Goal: Information Seeking & Learning: Learn about a topic

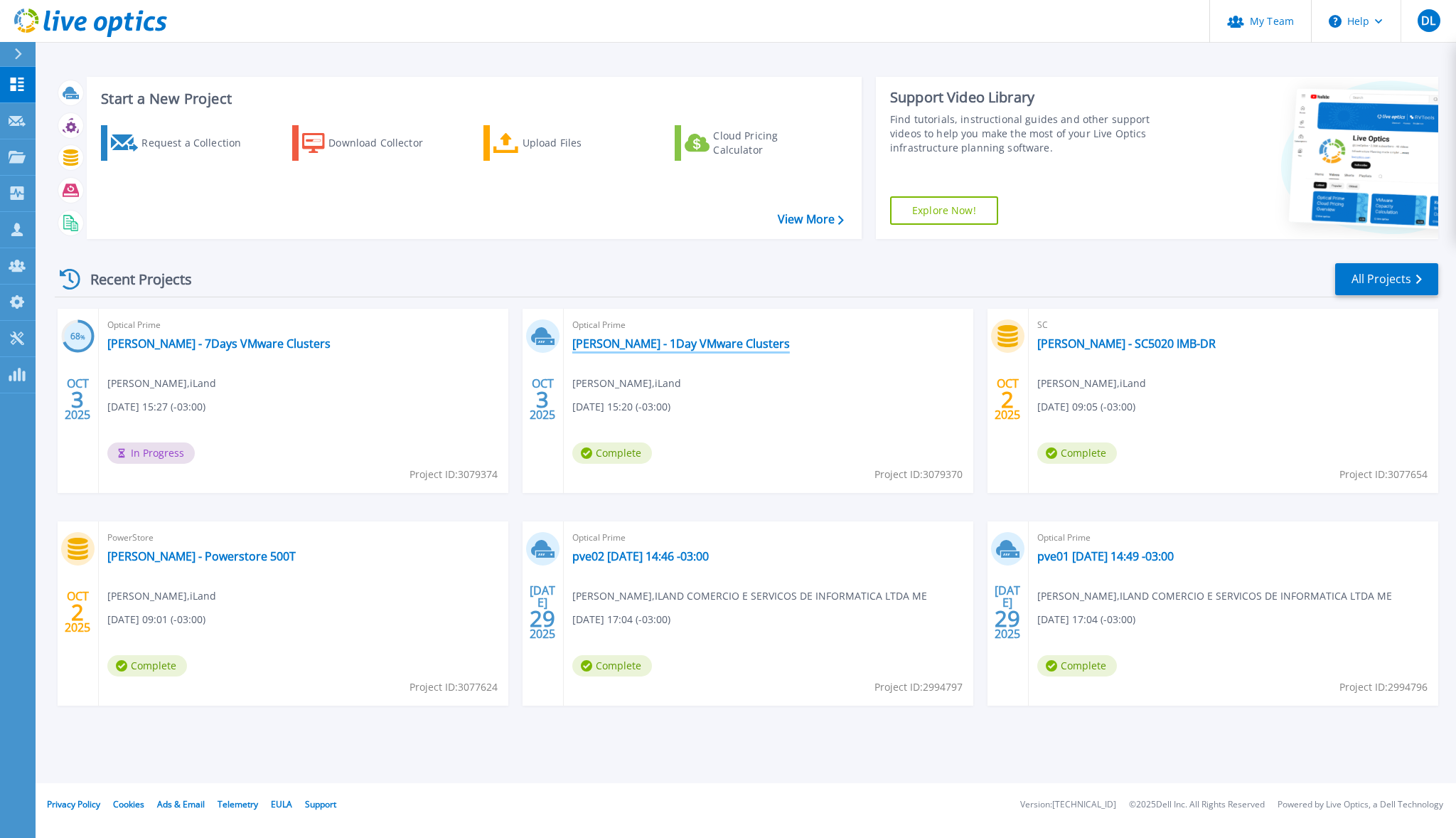
click at [696, 341] on link "[PERSON_NAME] - 1Day VMware Clusters" at bounding box center [681, 343] width 218 height 14
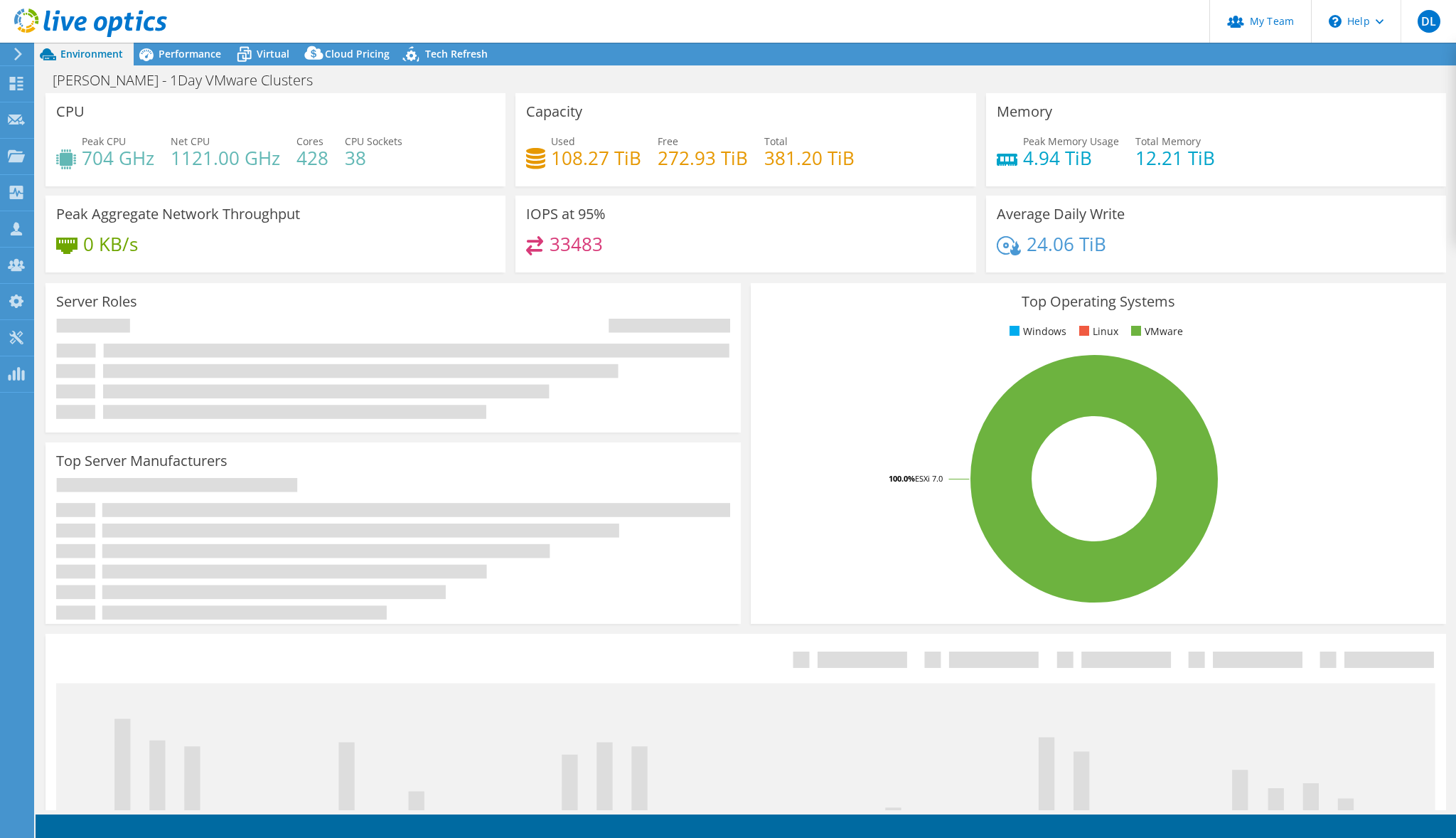
select select "USD"
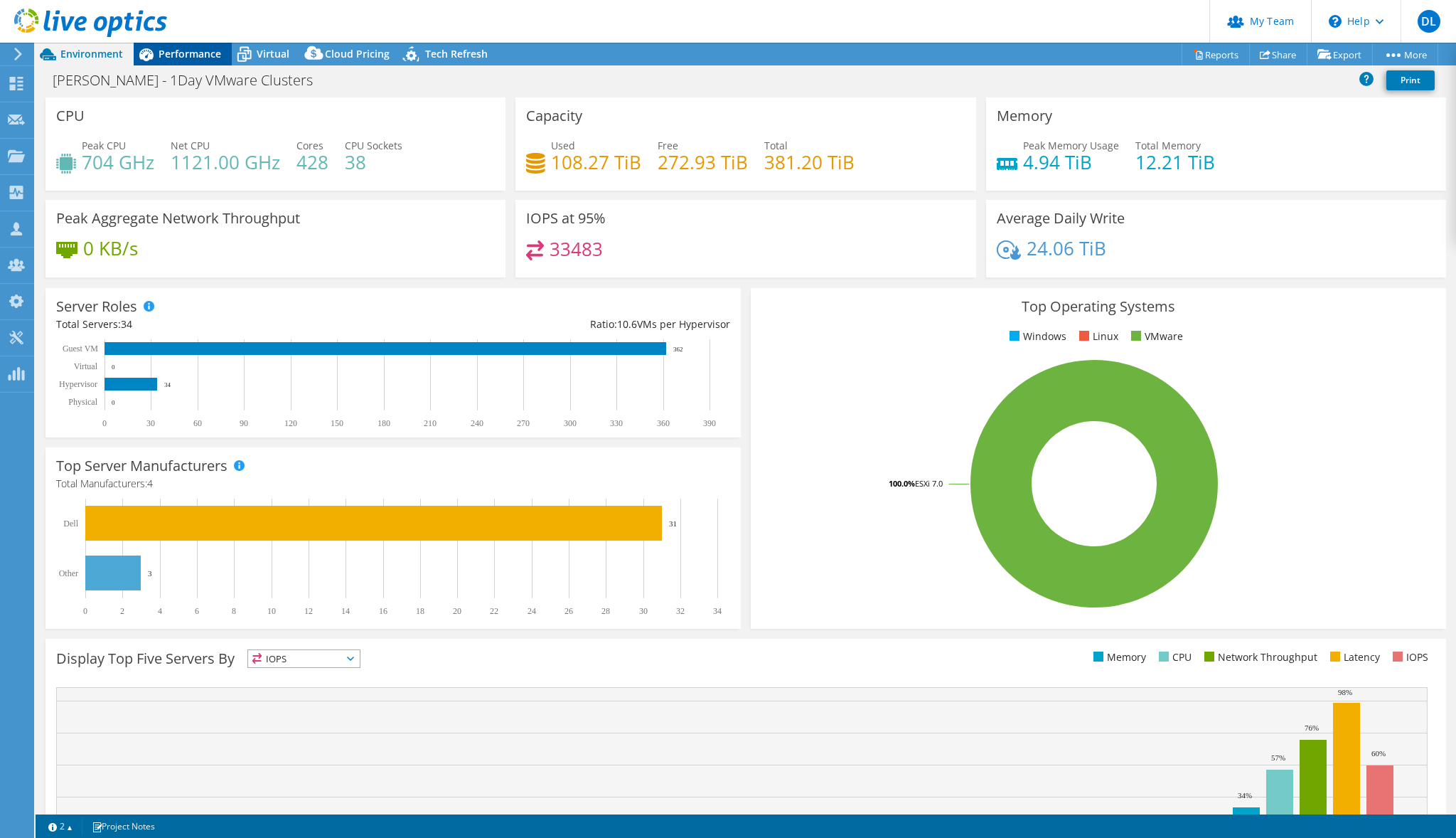
click at [193, 61] on div "Performance" at bounding box center [183, 54] width 98 height 23
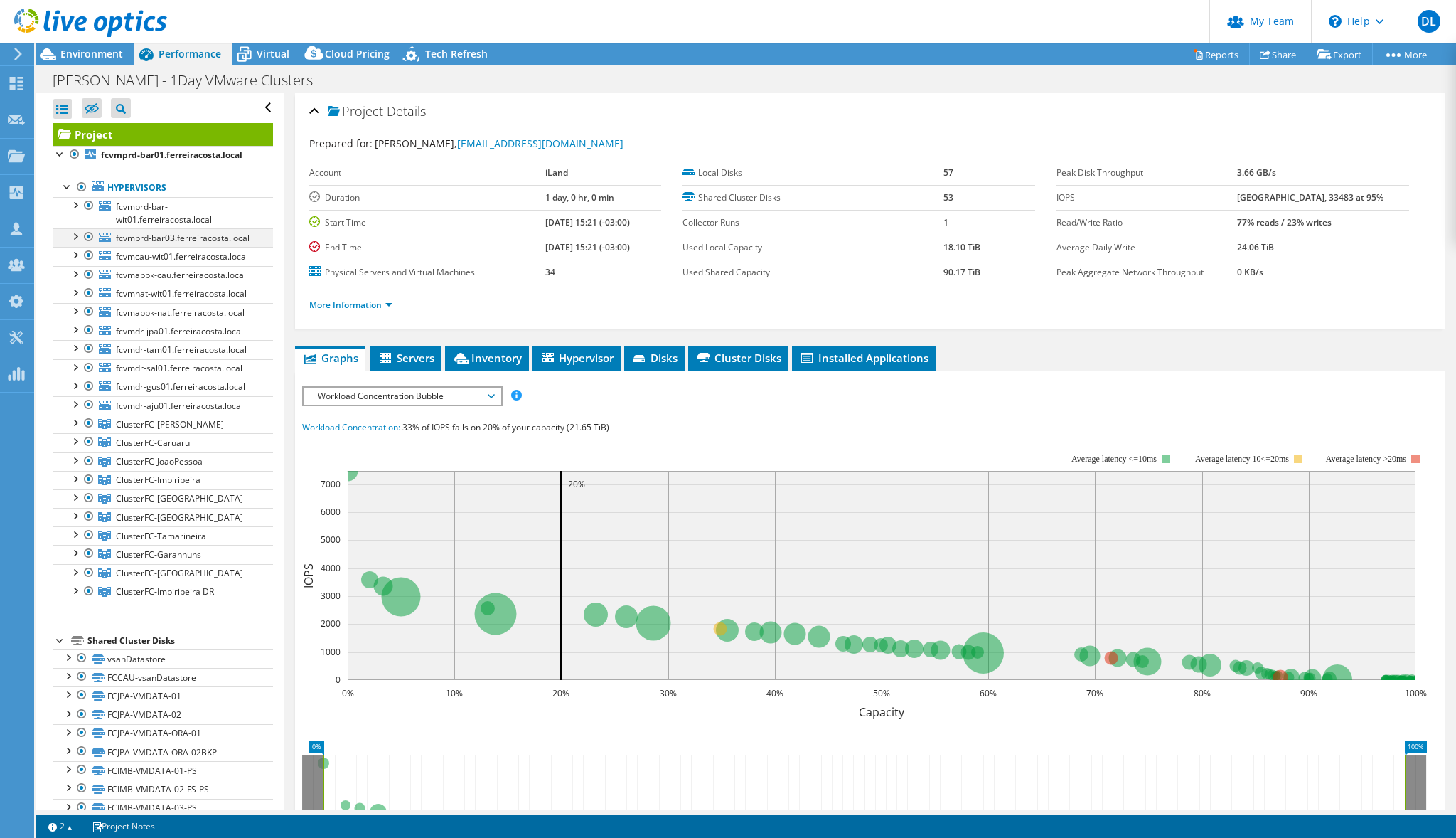
click at [76, 241] on div at bounding box center [75, 235] width 14 height 14
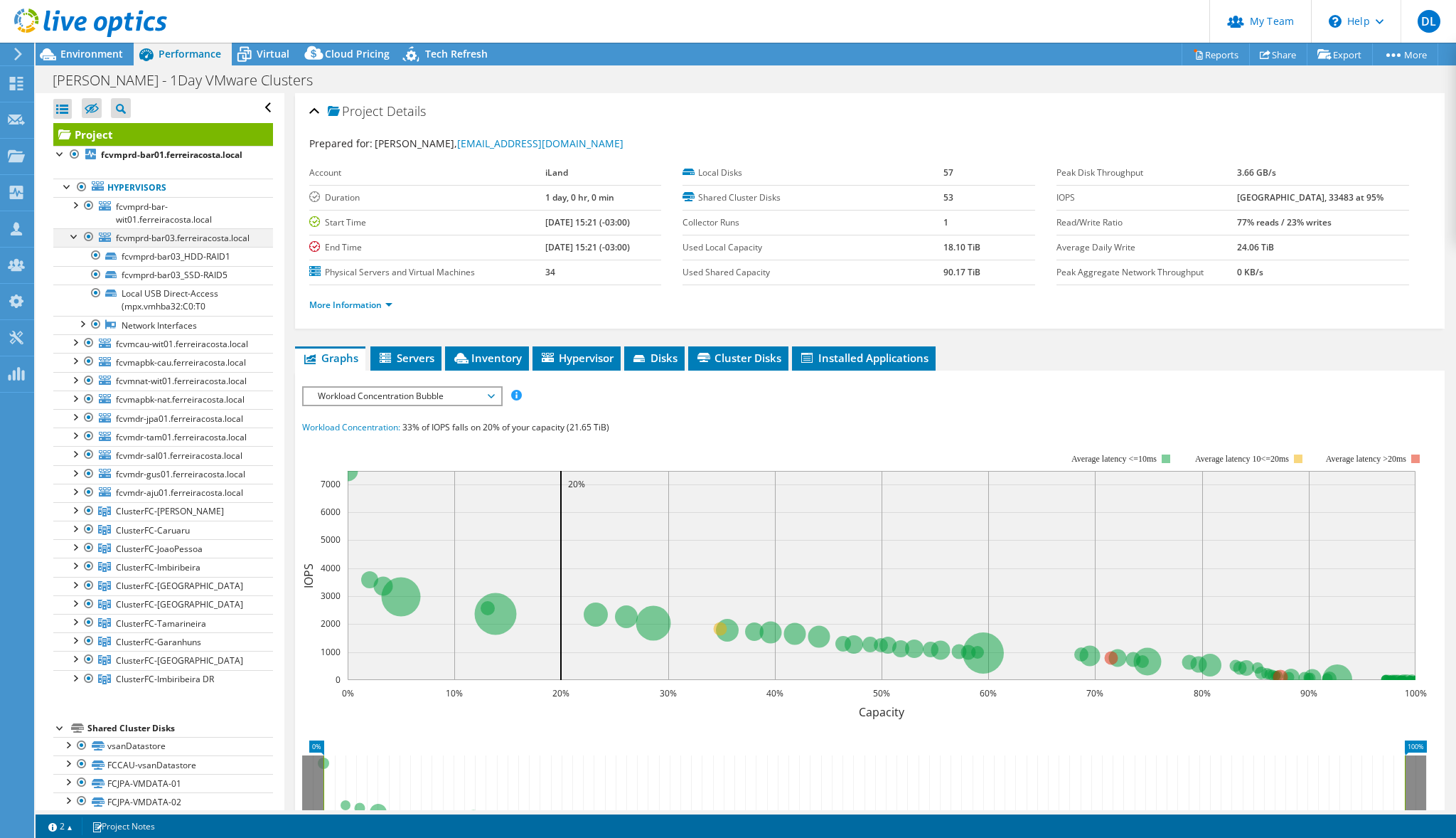
click at [76, 241] on div at bounding box center [75, 235] width 14 height 14
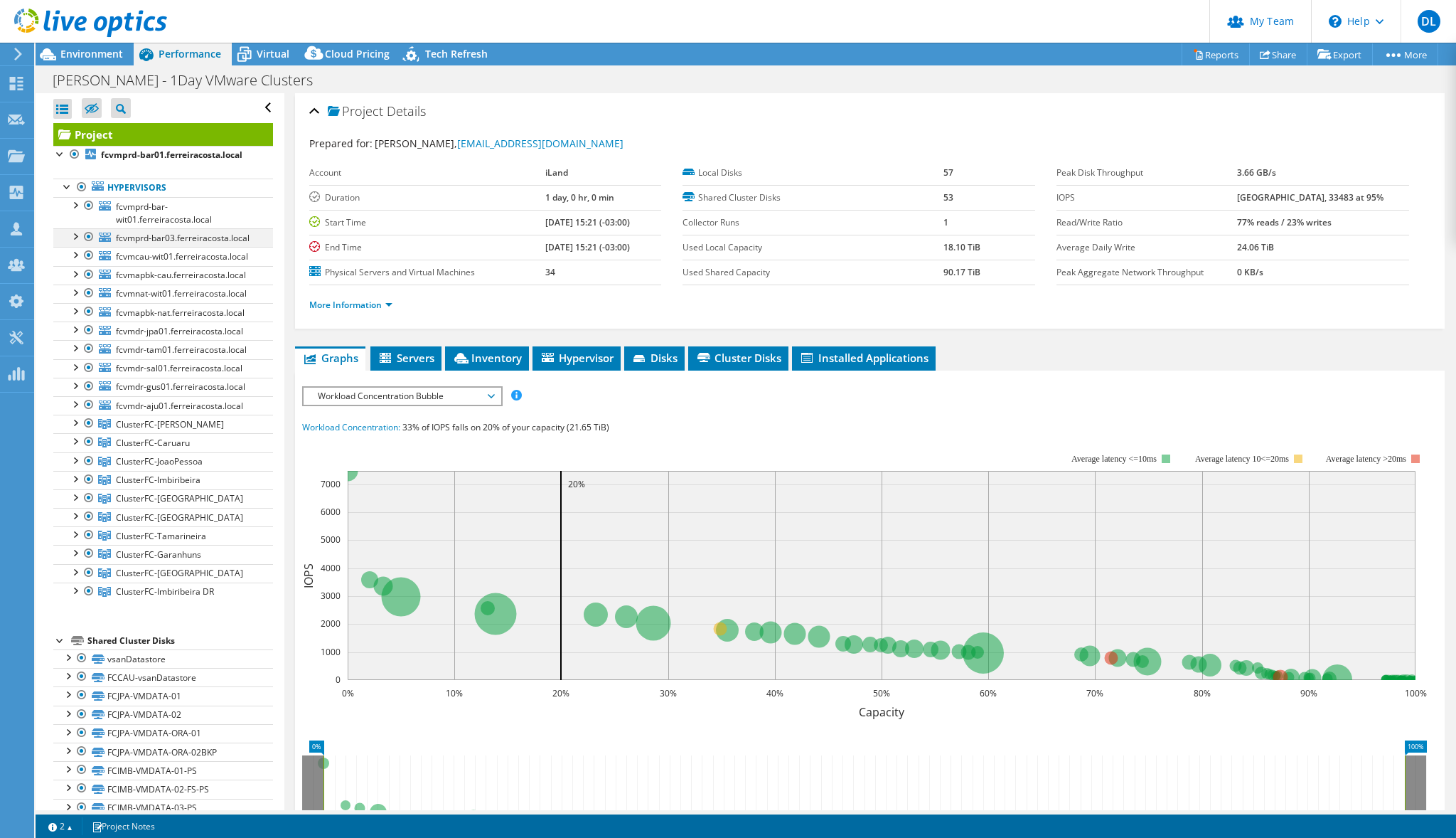
click at [74, 236] on div at bounding box center [75, 235] width 14 height 14
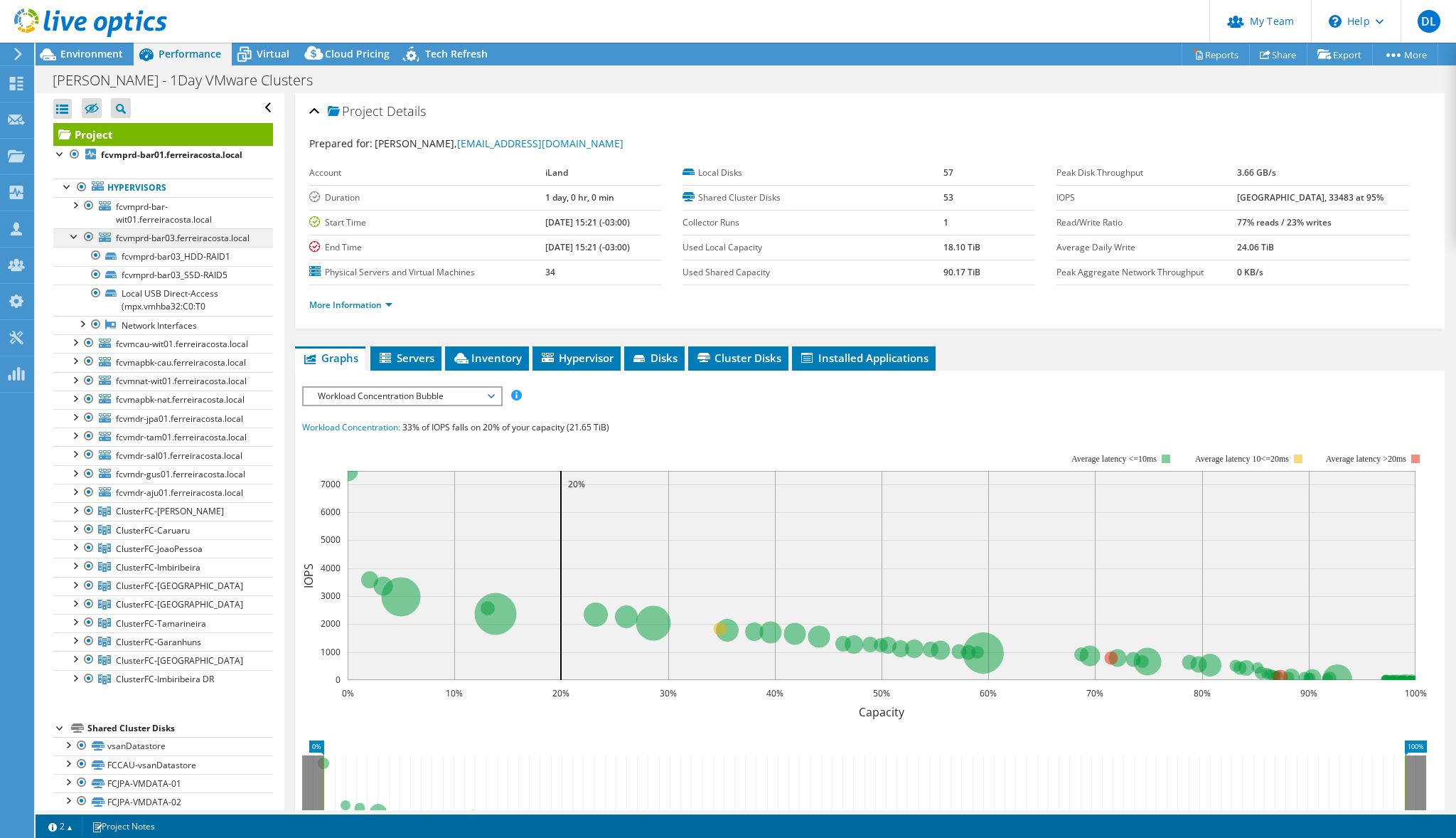
click at [136, 242] on span "fcvmprd-bar03.ferreiracosta.local" at bounding box center [183, 238] width 133 height 12
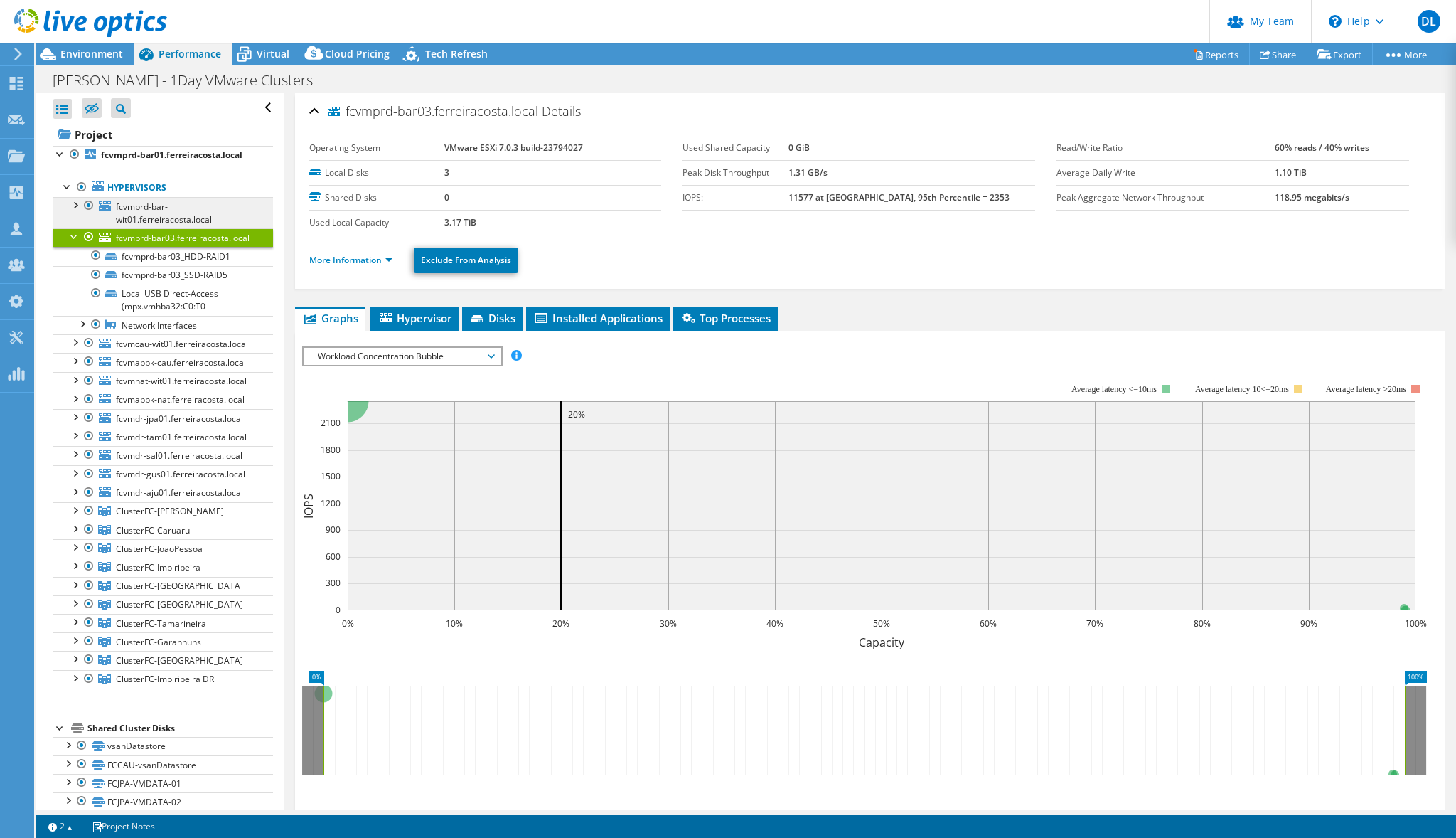
click at [133, 208] on span "fcvmprd-bar-wit01.ferreiracosta.local" at bounding box center [163, 213] width 96 height 25
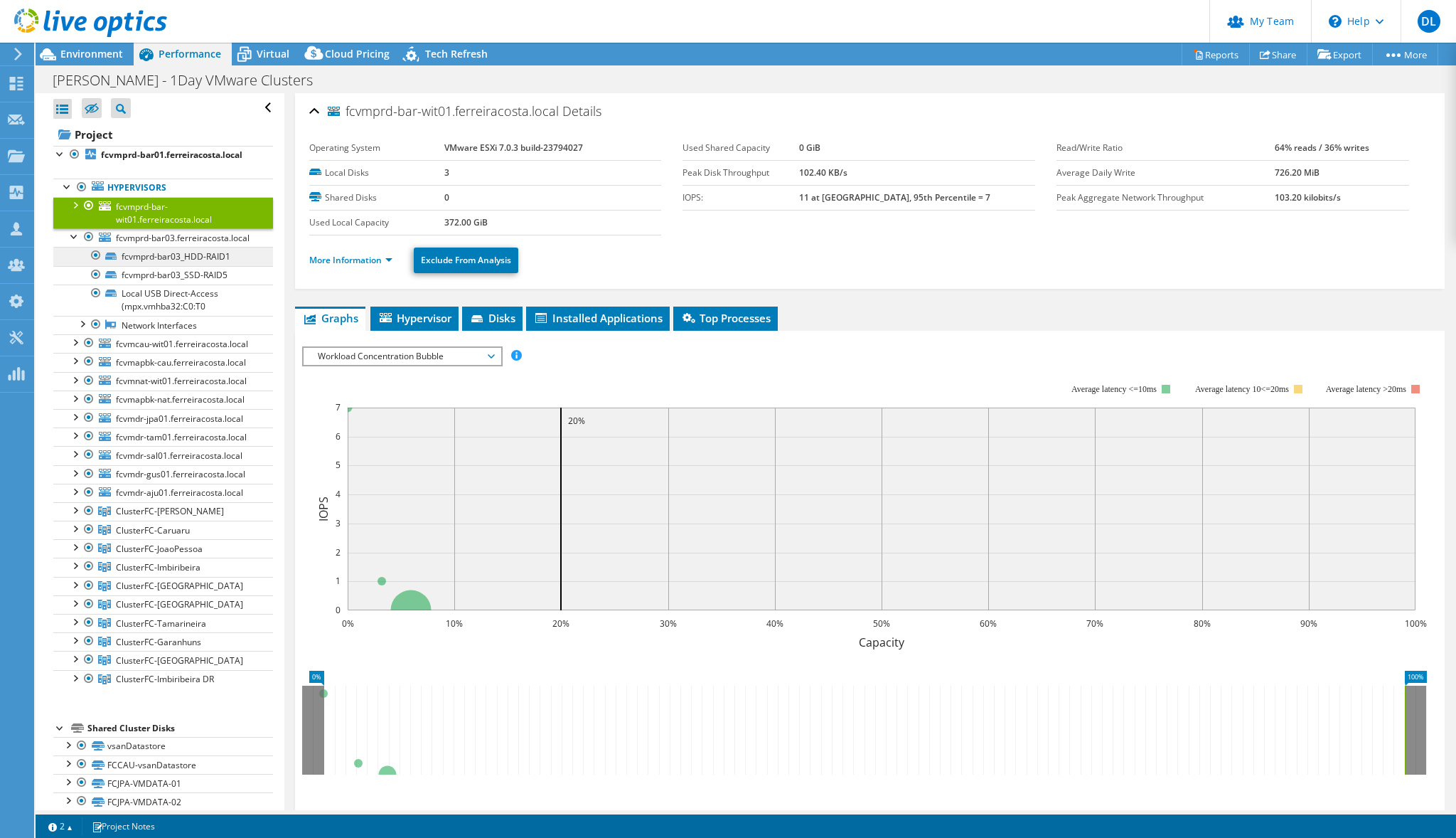
click at [168, 259] on link "fcvmprd-bar03_HDD-RAID1" at bounding box center [163, 256] width 220 height 18
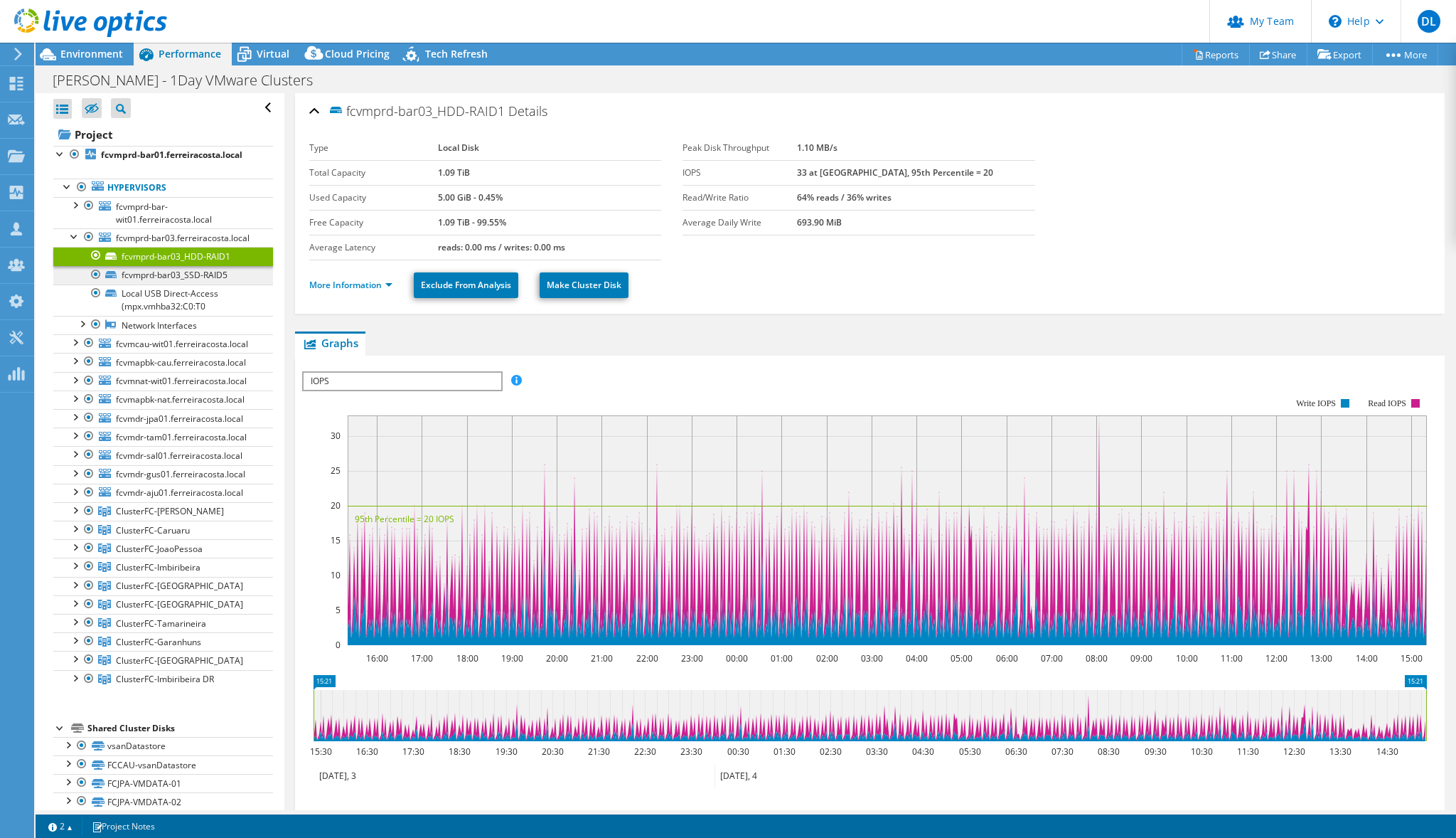
click at [166, 273] on link "fcvmprd-bar03_SSD-RAID5" at bounding box center [163, 275] width 220 height 18
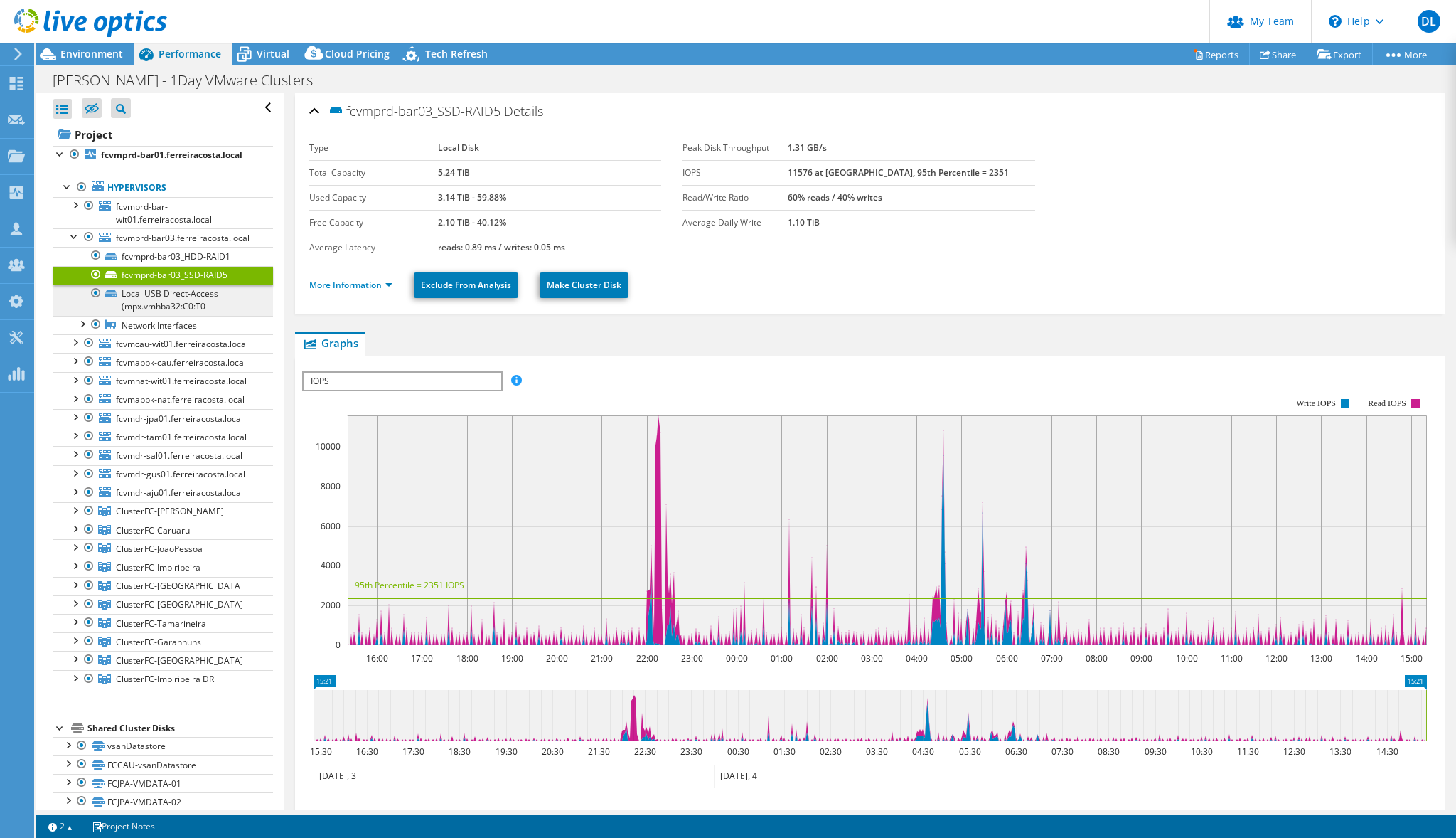
click at [145, 296] on link "Local USB Direct-Access (mpx.vmhba32:C0:T0" at bounding box center [163, 300] width 220 height 32
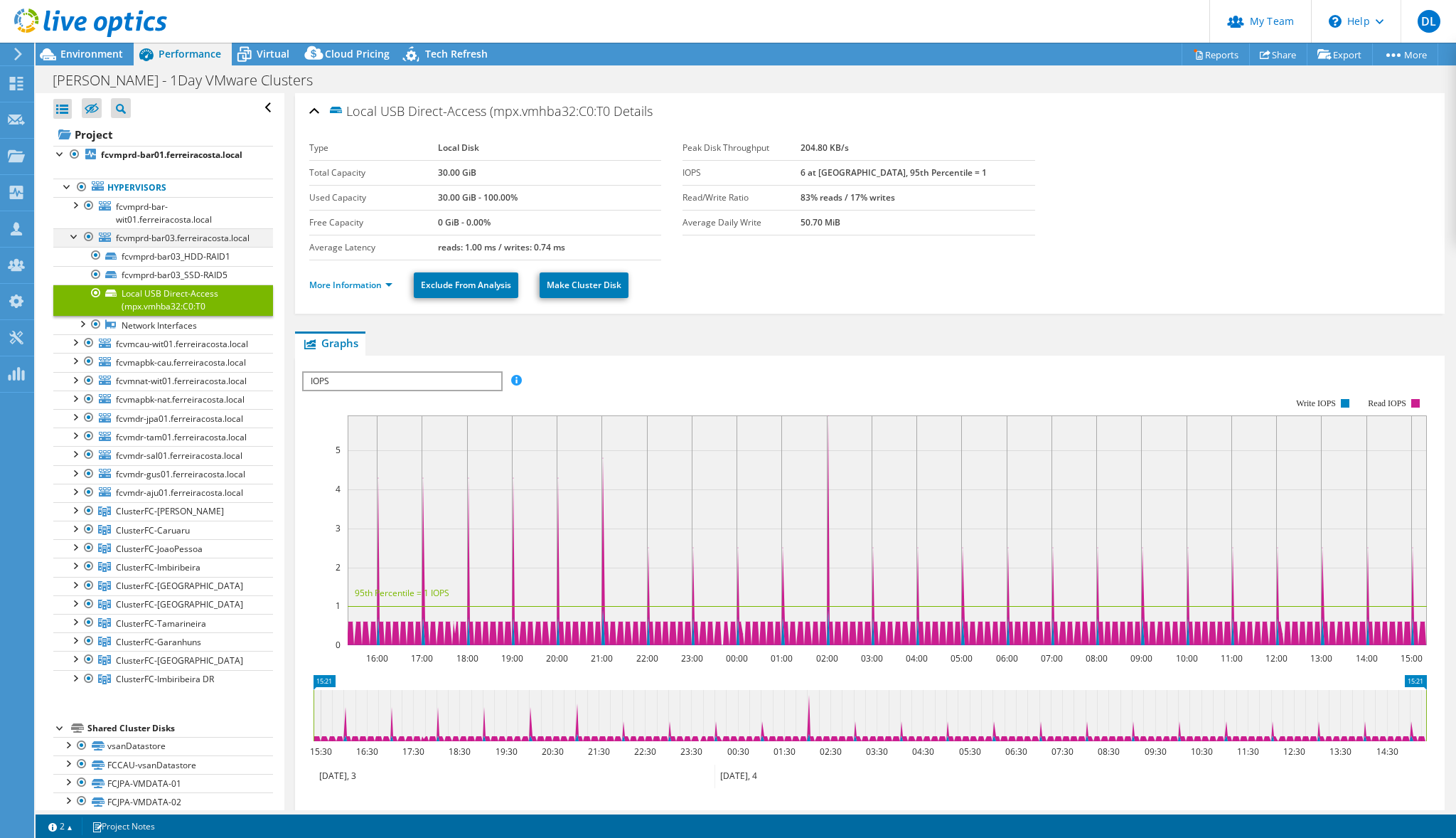
click at [75, 236] on div at bounding box center [75, 235] width 14 height 14
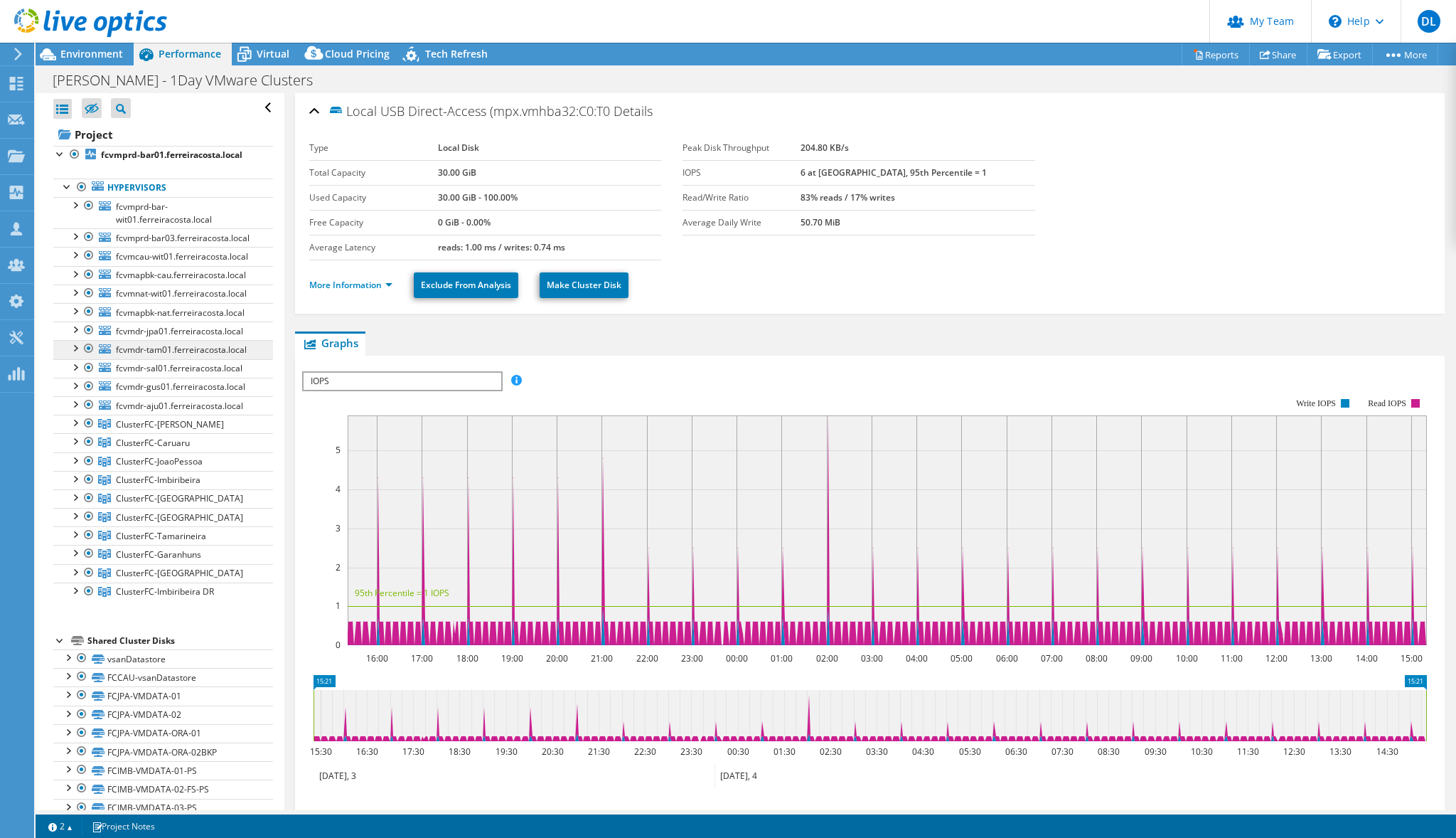
scroll to position [1, 0]
click at [148, 423] on span "ClusterFC-[PERSON_NAME]" at bounding box center [169, 423] width 108 height 12
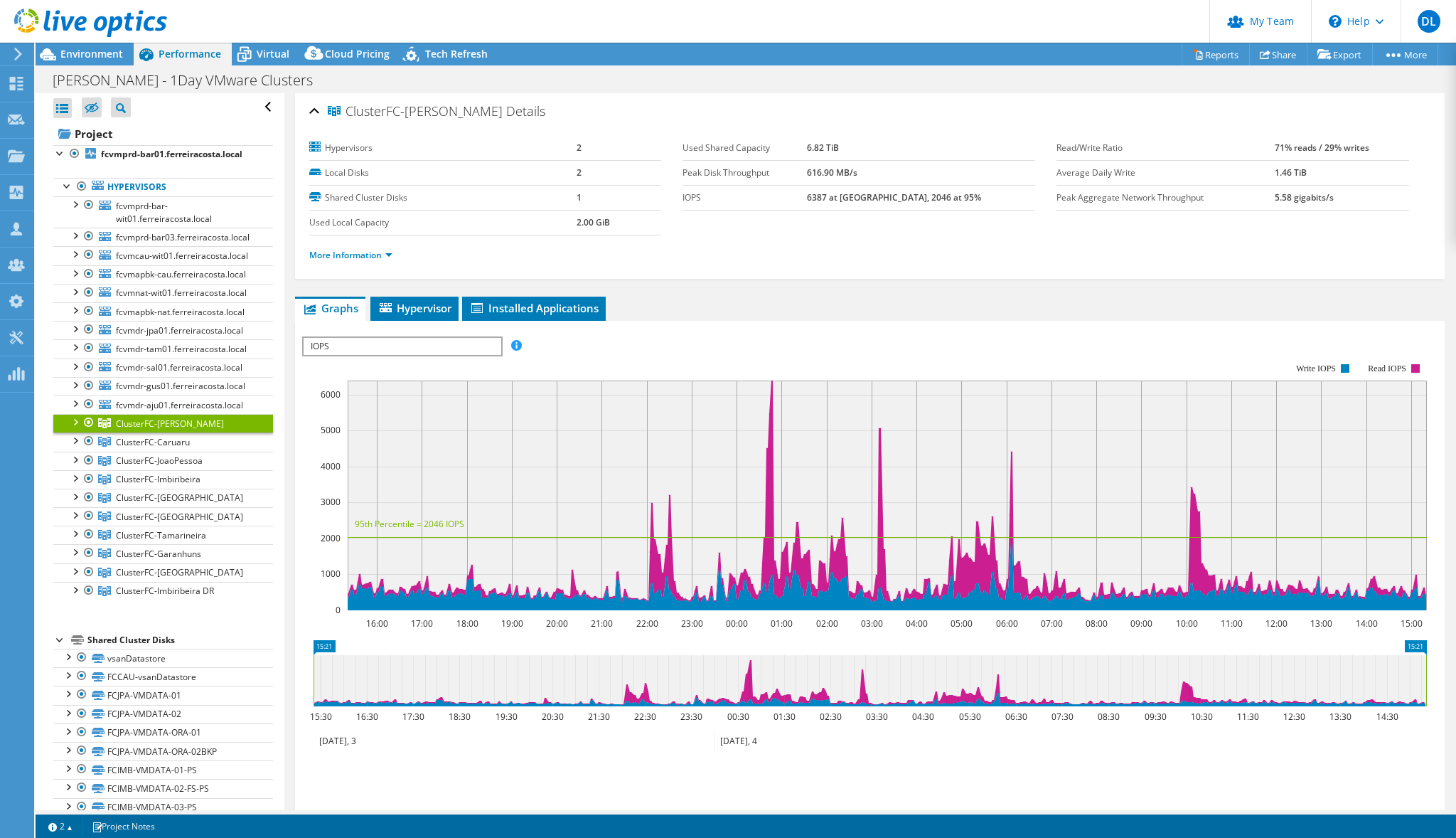
click at [76, 423] on div at bounding box center [75, 421] width 14 height 14
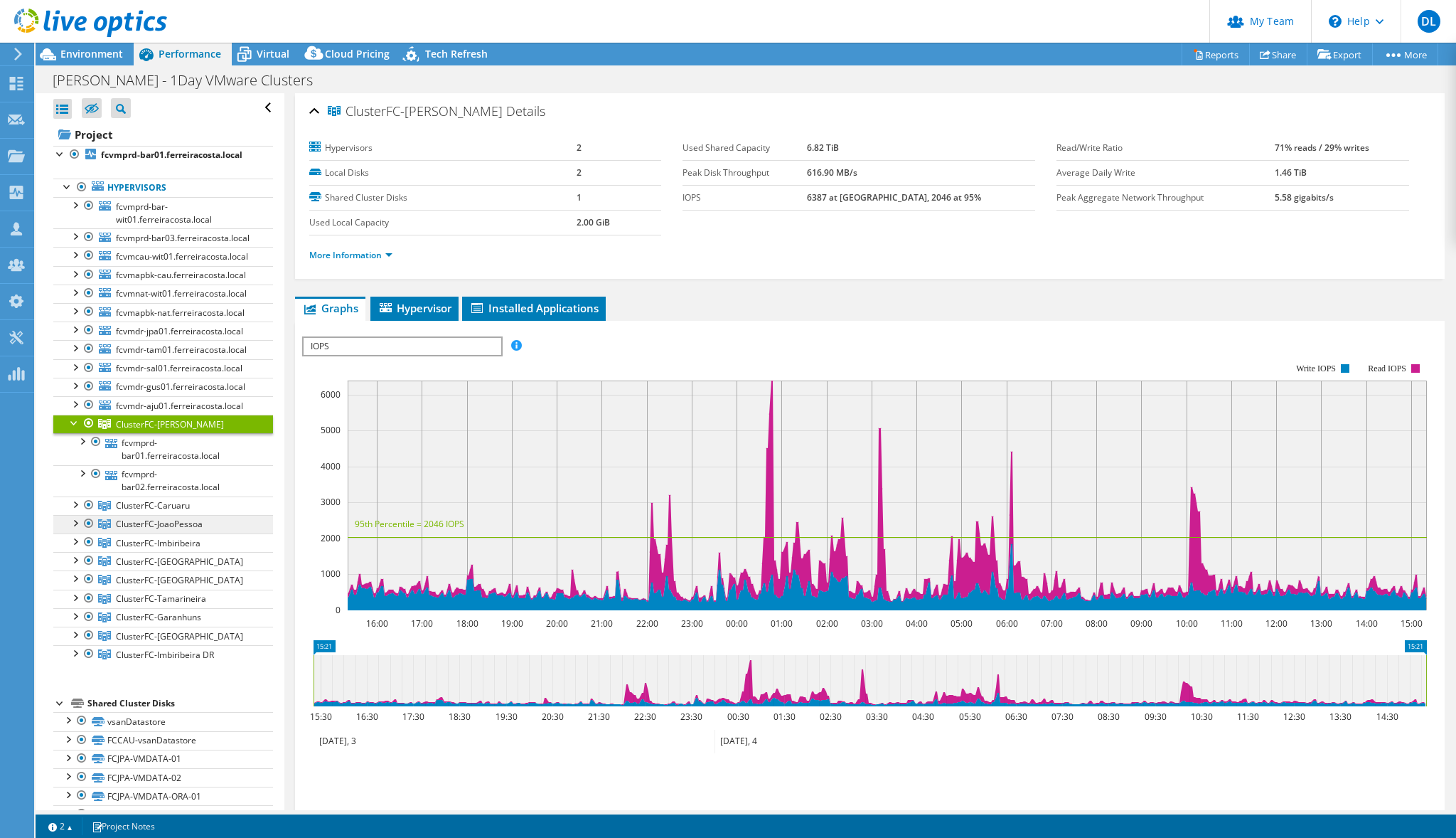
scroll to position [0, 0]
click at [150, 446] on link "fcvmprd-bar01.ferreiracosta.local" at bounding box center [163, 449] width 220 height 32
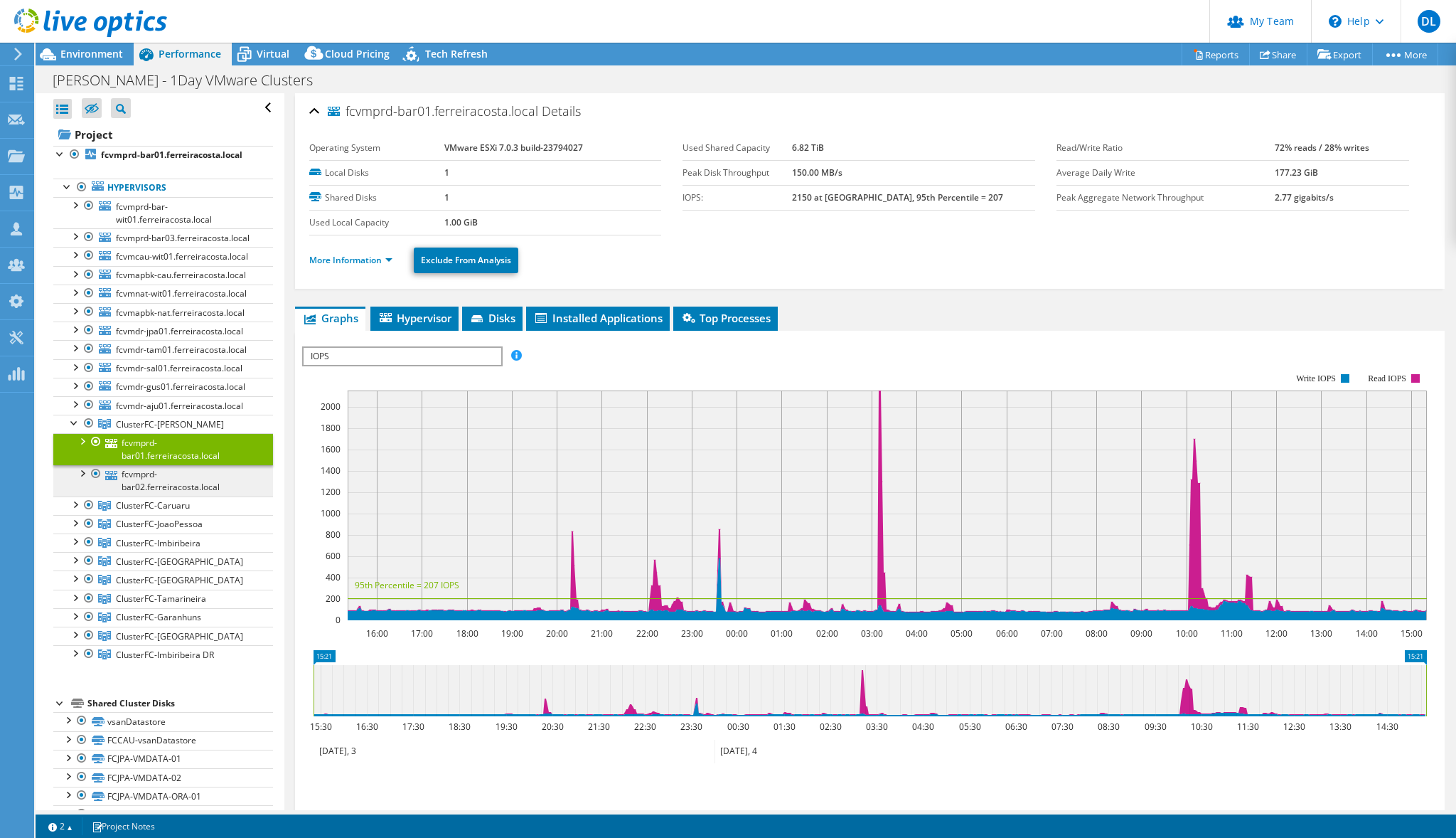
click at [150, 465] on link "fcvmprd-bar02.ferreiracosta.local" at bounding box center [163, 480] width 220 height 32
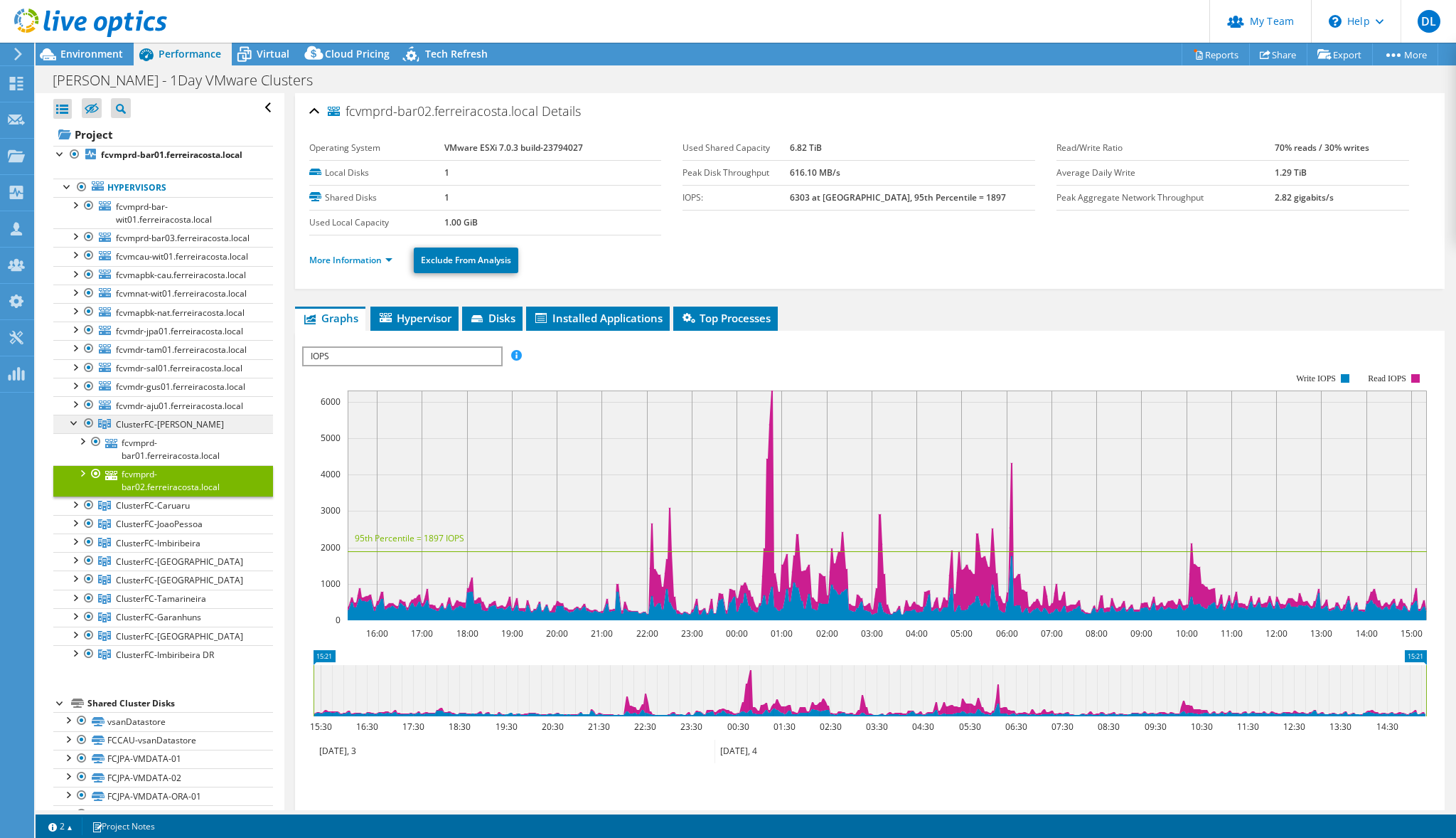
click at [141, 425] on span "ClusterFC-[PERSON_NAME]" at bounding box center [169, 424] width 108 height 12
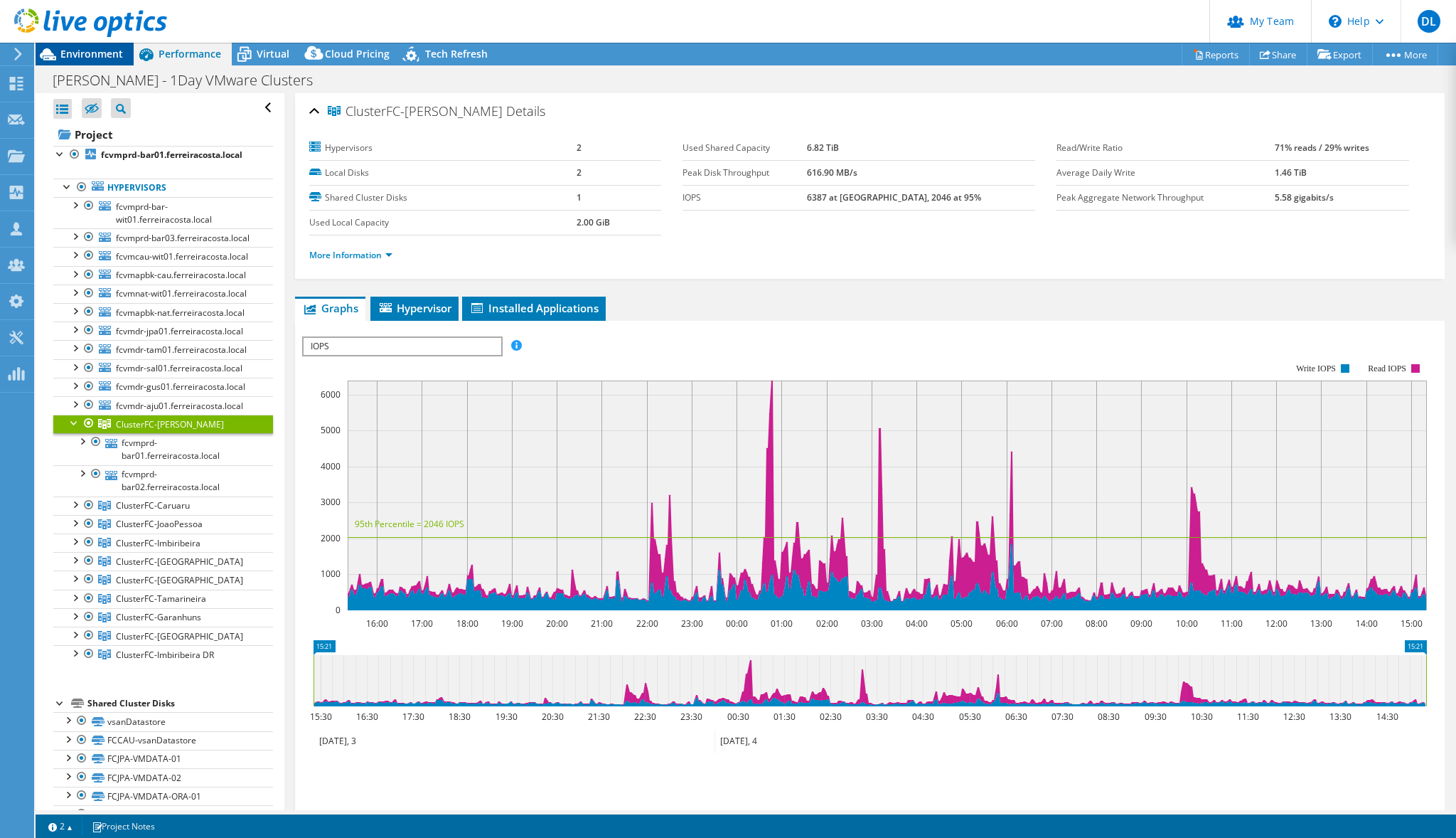
click at [94, 55] on span "Environment" at bounding box center [91, 53] width 62 height 13
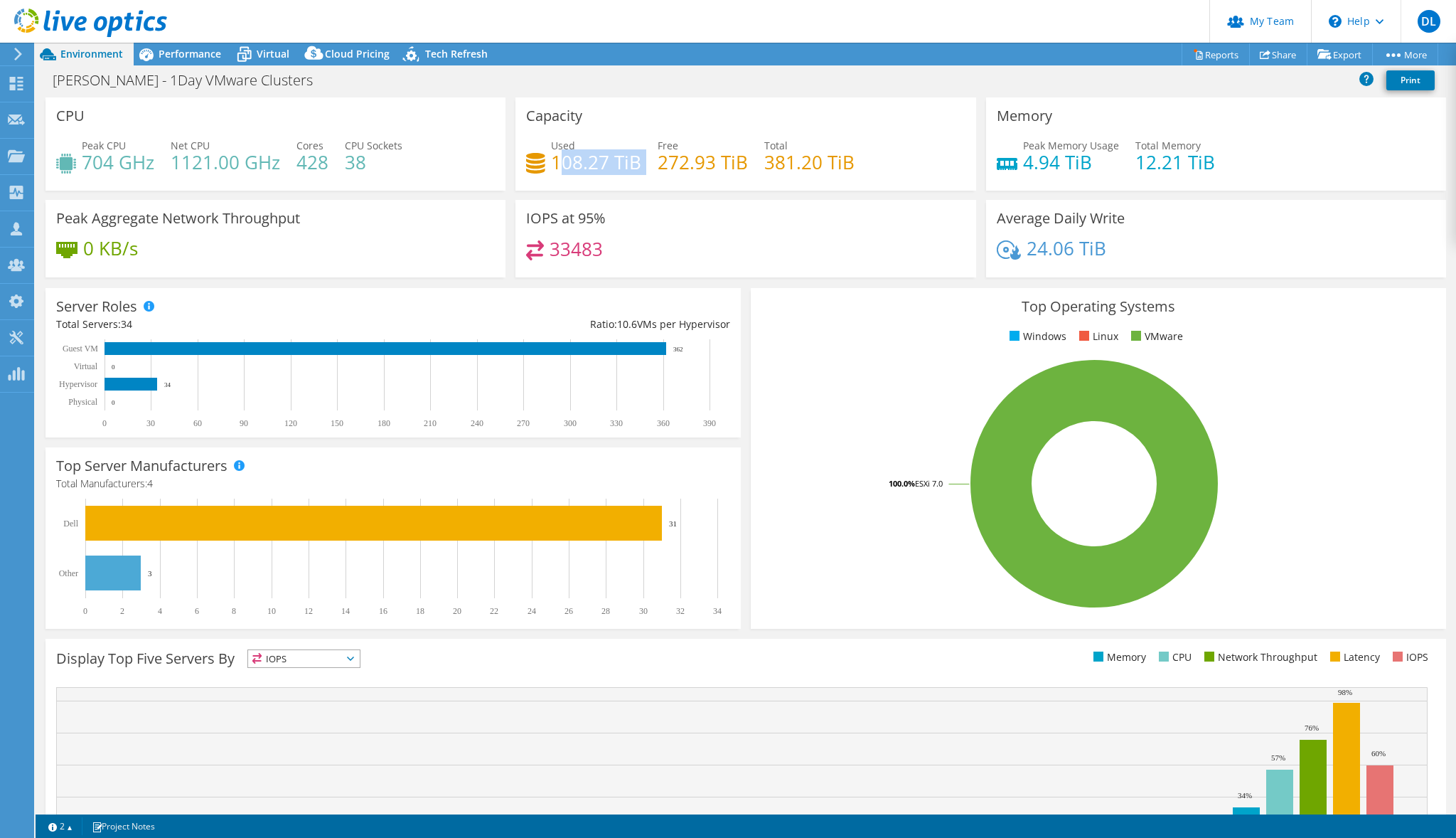
drag, startPoint x: 557, startPoint y: 165, endPoint x: 759, endPoint y: 217, distance: 208.6
click at [645, 168] on div "Used 108.27 TiB Free 272.93 TiB Total 381.20 TiB" at bounding box center [746, 161] width 439 height 47
drag, startPoint x: 802, startPoint y: 234, endPoint x: 926, endPoint y: 208, distance: 126.7
click at [802, 234] on div "IOPS at 95% 33483" at bounding box center [746, 239] width 460 height 77
drag, startPoint x: 1135, startPoint y: 158, endPoint x: 1245, endPoint y: 174, distance: 111.2
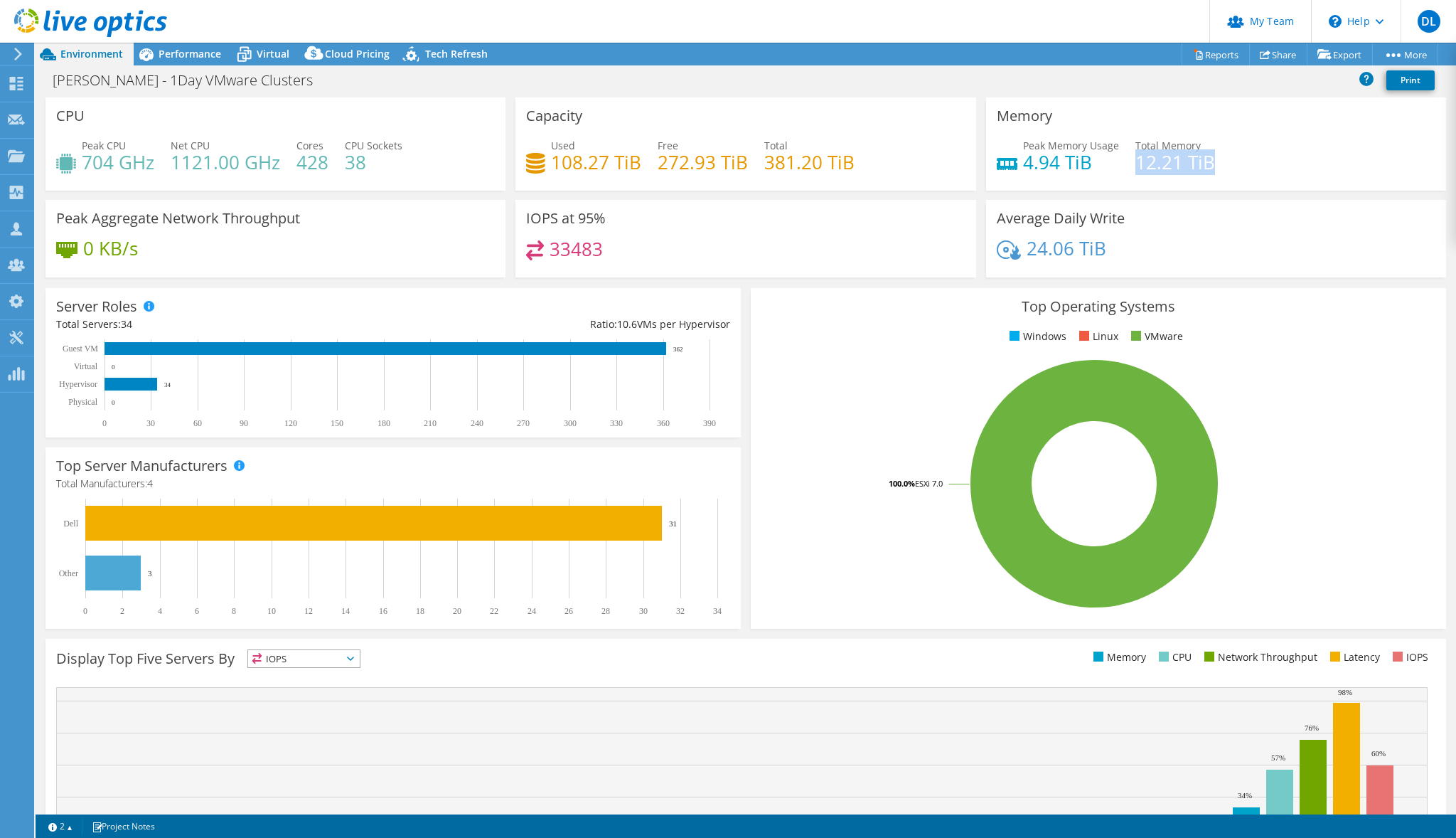
click at [1245, 174] on div "Peak Memory Usage 4.94 TiB Total Memory 12.21 TiB" at bounding box center [1216, 161] width 439 height 47
click at [1260, 177] on div "Peak Memory Usage 4.94 TiB Total Memory 12.21 TiB" at bounding box center [1216, 161] width 439 height 47
click at [559, 253] on h4 "33483" at bounding box center [576, 249] width 54 height 16
drag, startPoint x: 559, startPoint y: 253, endPoint x: 431, endPoint y: 146, distance: 166.8
click at [556, 252] on h4 "33483" at bounding box center [576, 249] width 54 height 16
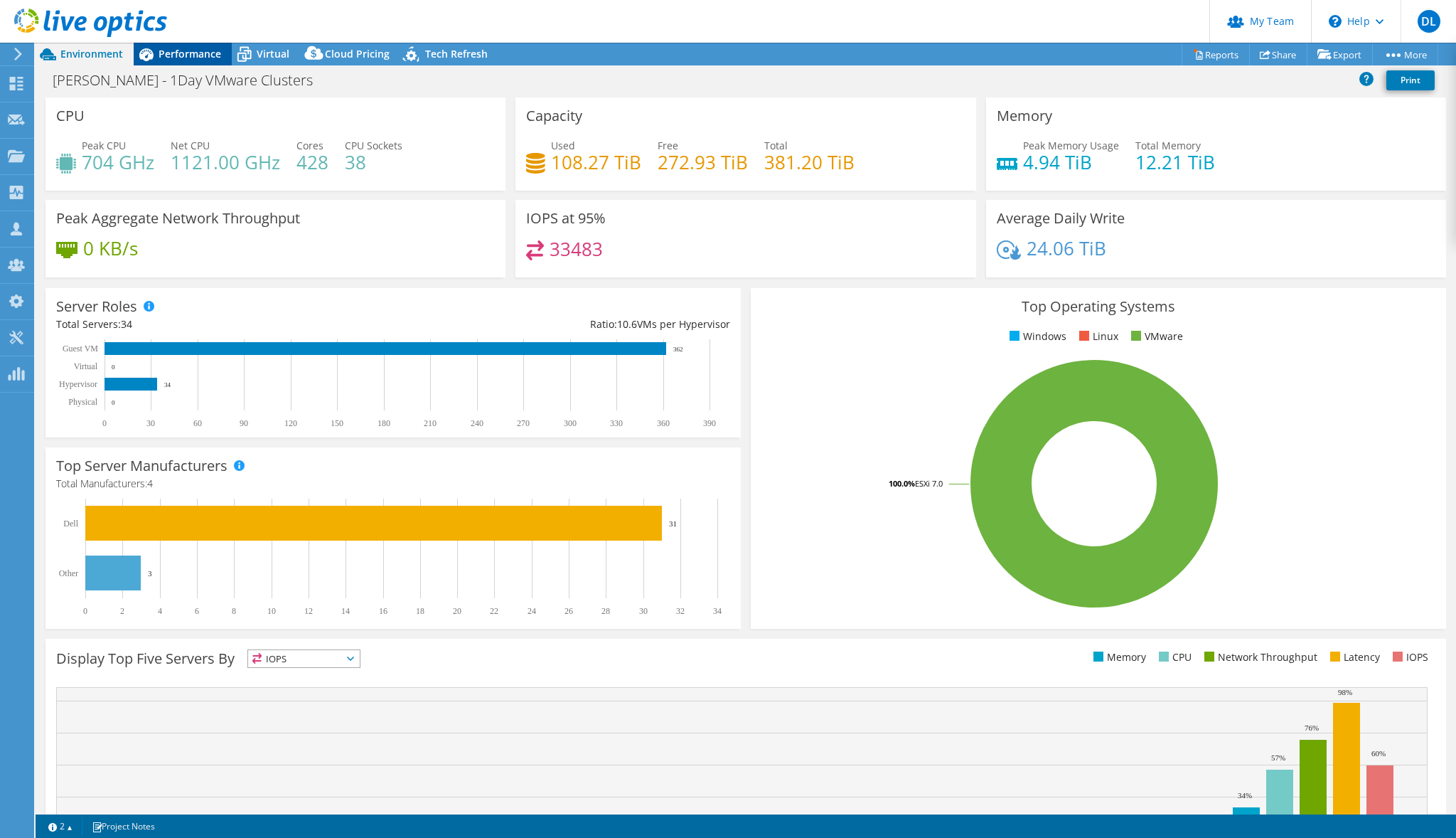
click at [200, 61] on div "Performance" at bounding box center [183, 54] width 98 height 23
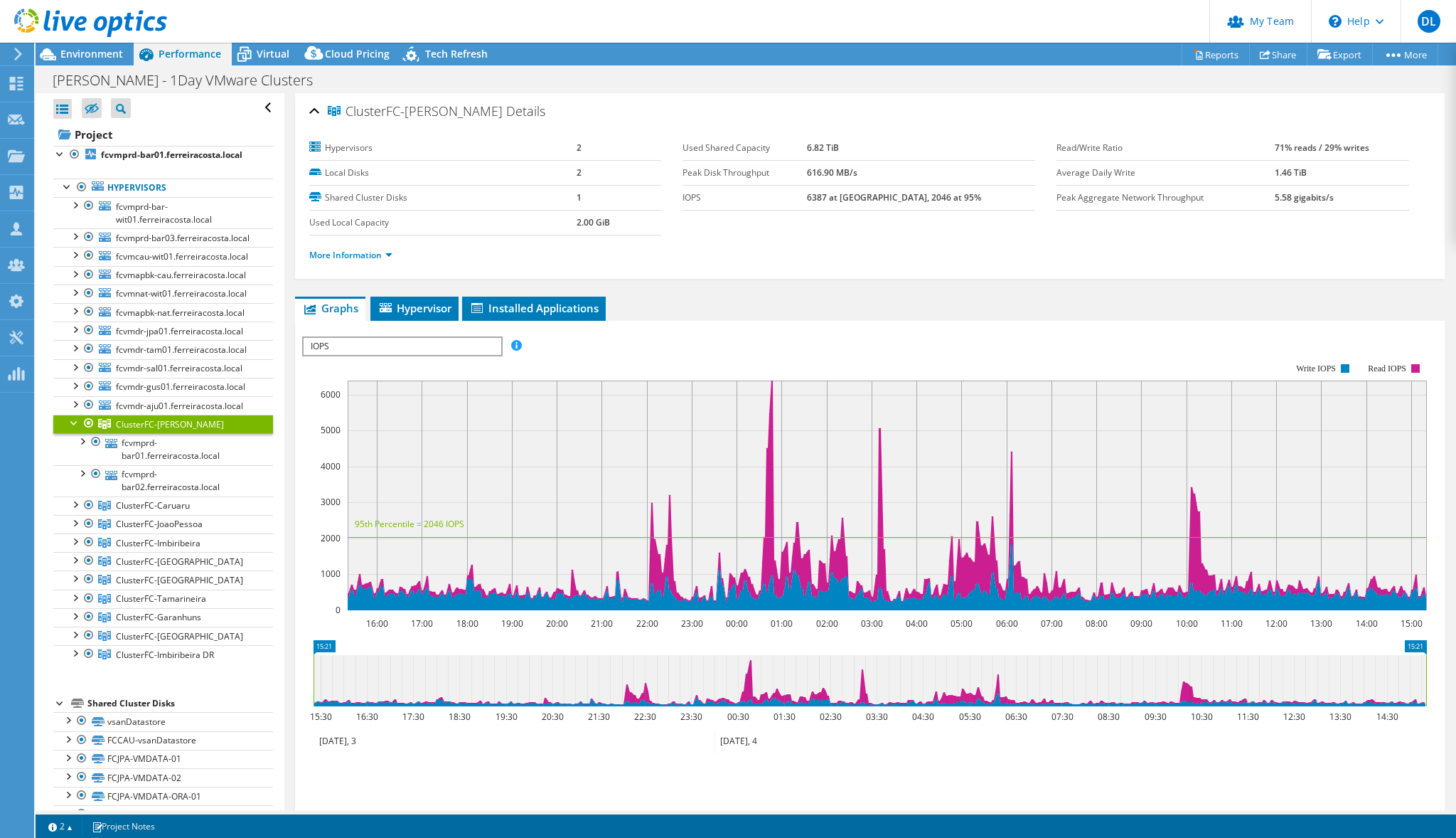
click at [746, 336] on div "IOPS Disk Throughput IO Size Latency Queue Depth CPU Percentage Memory Page Fau…" at bounding box center [869, 346] width 1135 height 19
click at [105, 56] on span "Environment" at bounding box center [91, 53] width 62 height 13
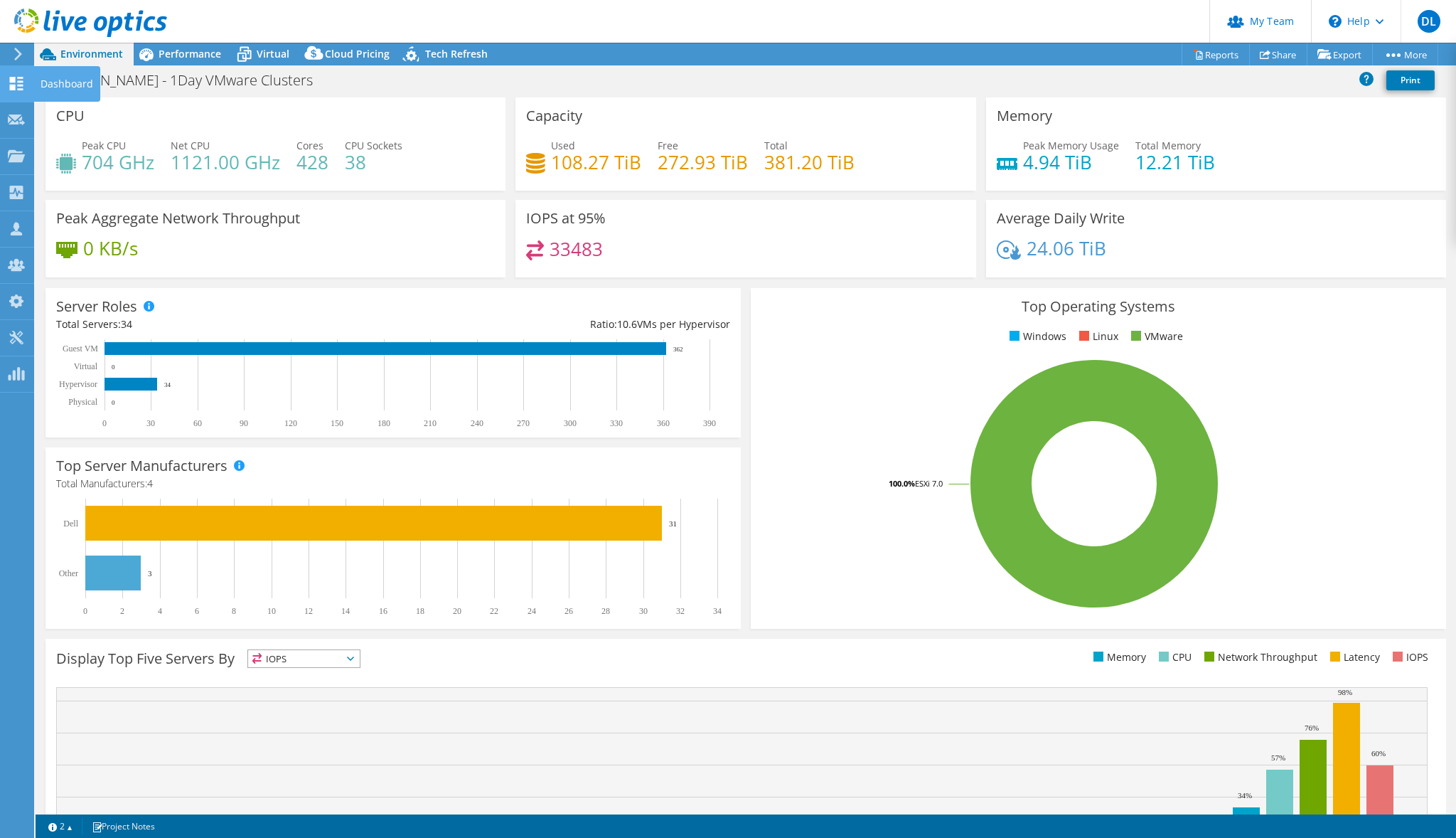
click at [11, 81] on use at bounding box center [16, 83] width 13 height 13
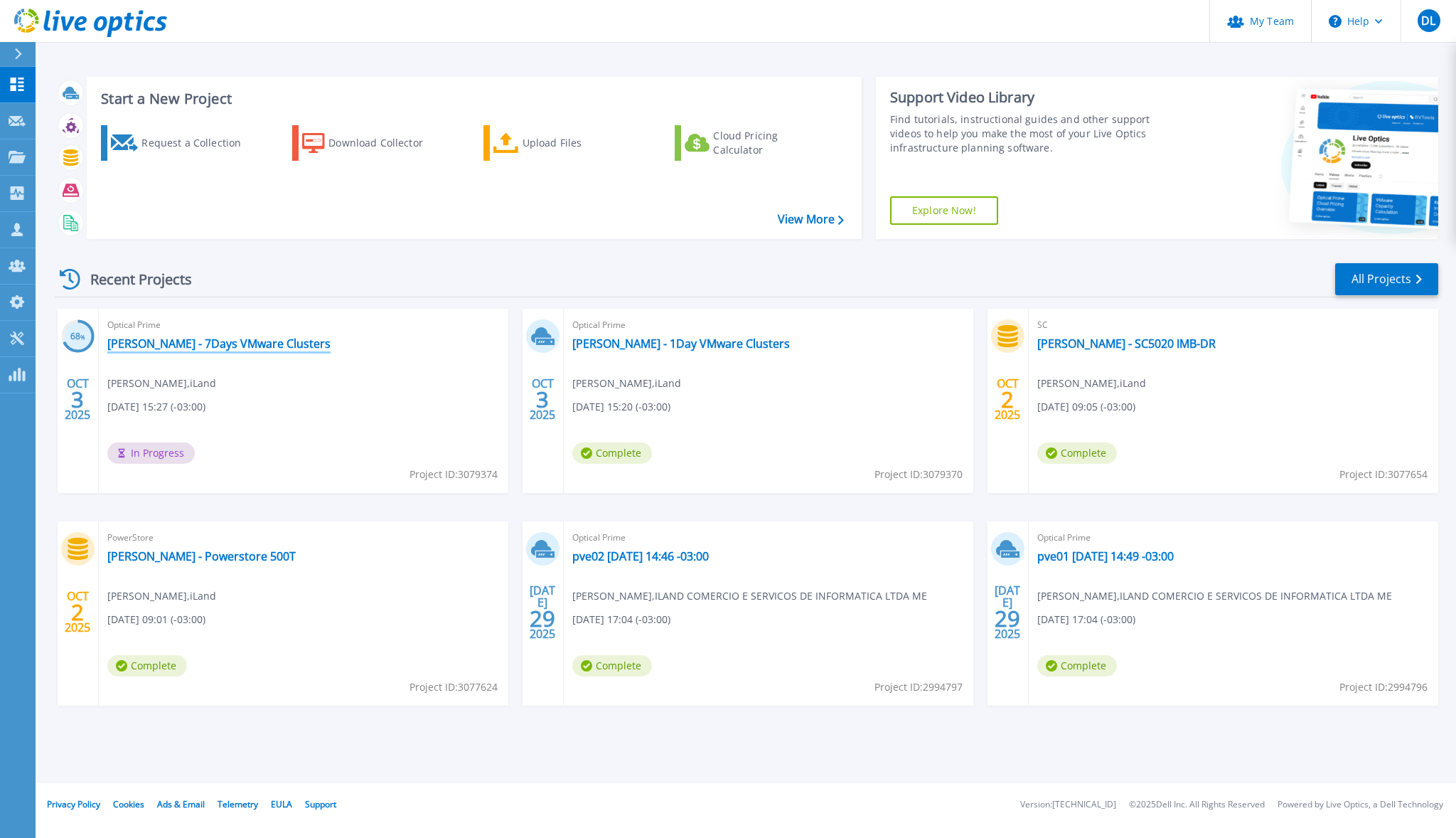
click at [256, 348] on link "[PERSON_NAME] - 7Days VMware Clusters" at bounding box center [219, 343] width 223 height 14
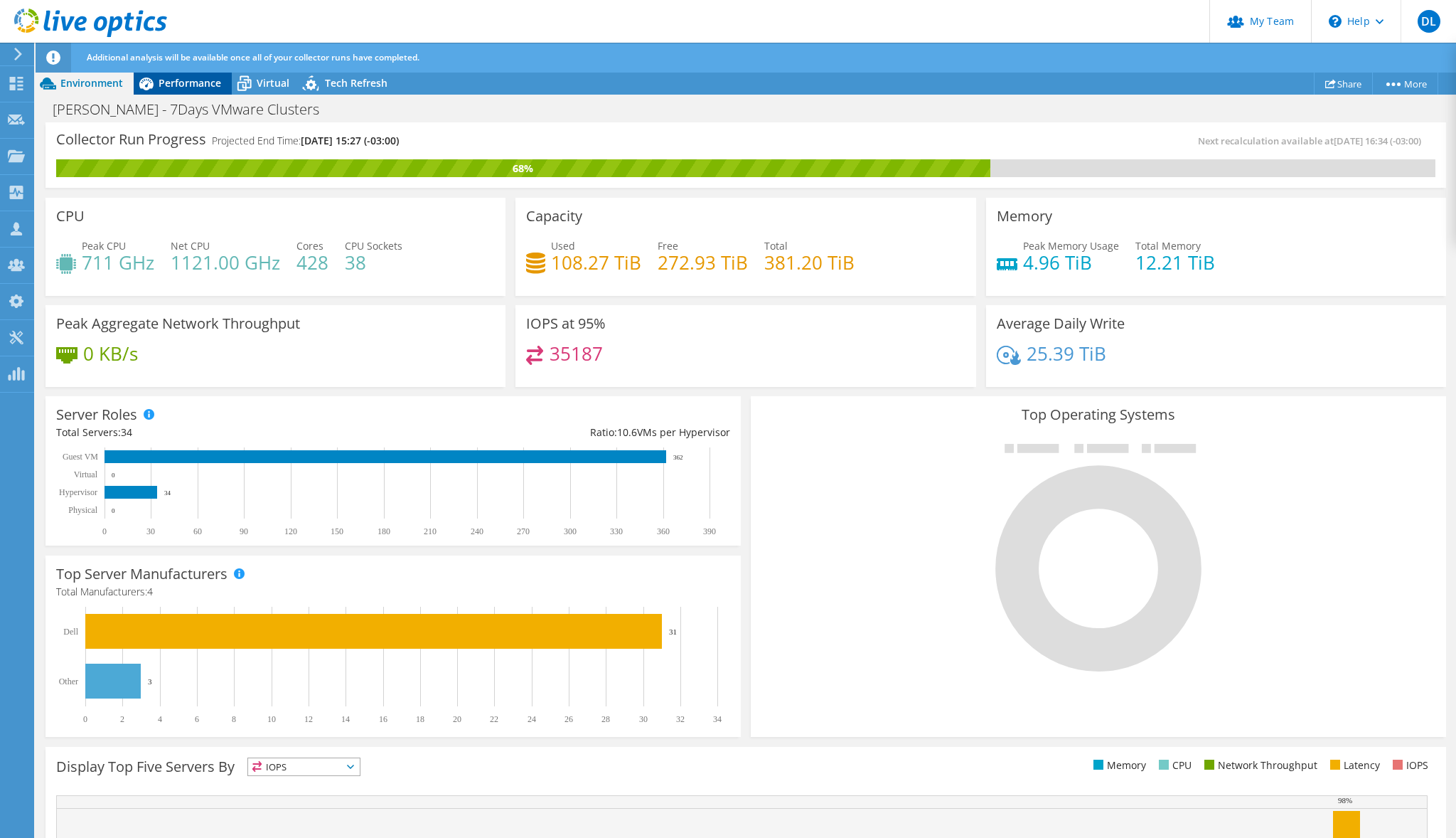
click at [194, 84] on span "Performance" at bounding box center [190, 83] width 62 height 13
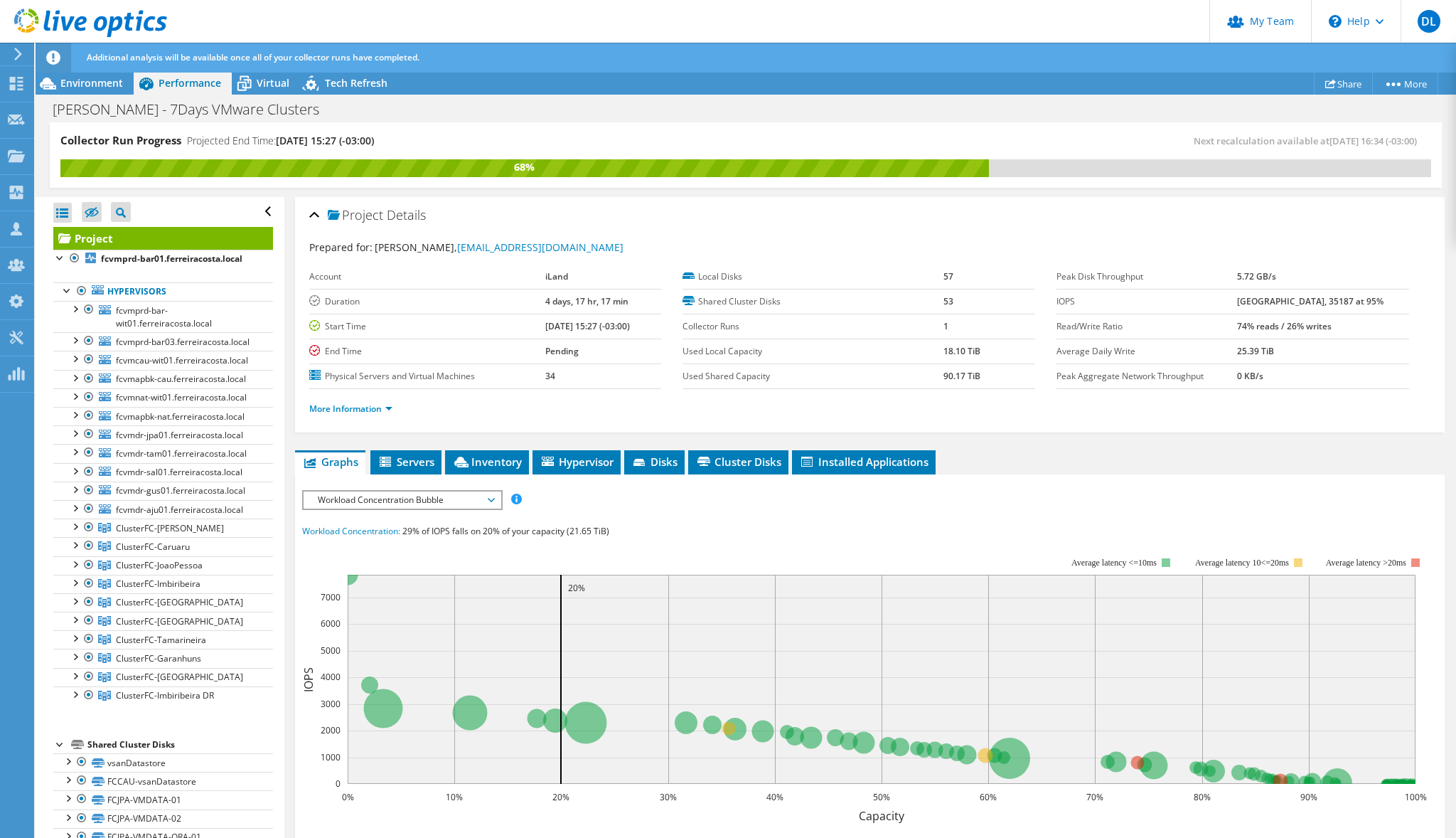
click at [445, 501] on span "Workload Concentration Bubble" at bounding box center [402, 499] width 183 height 17
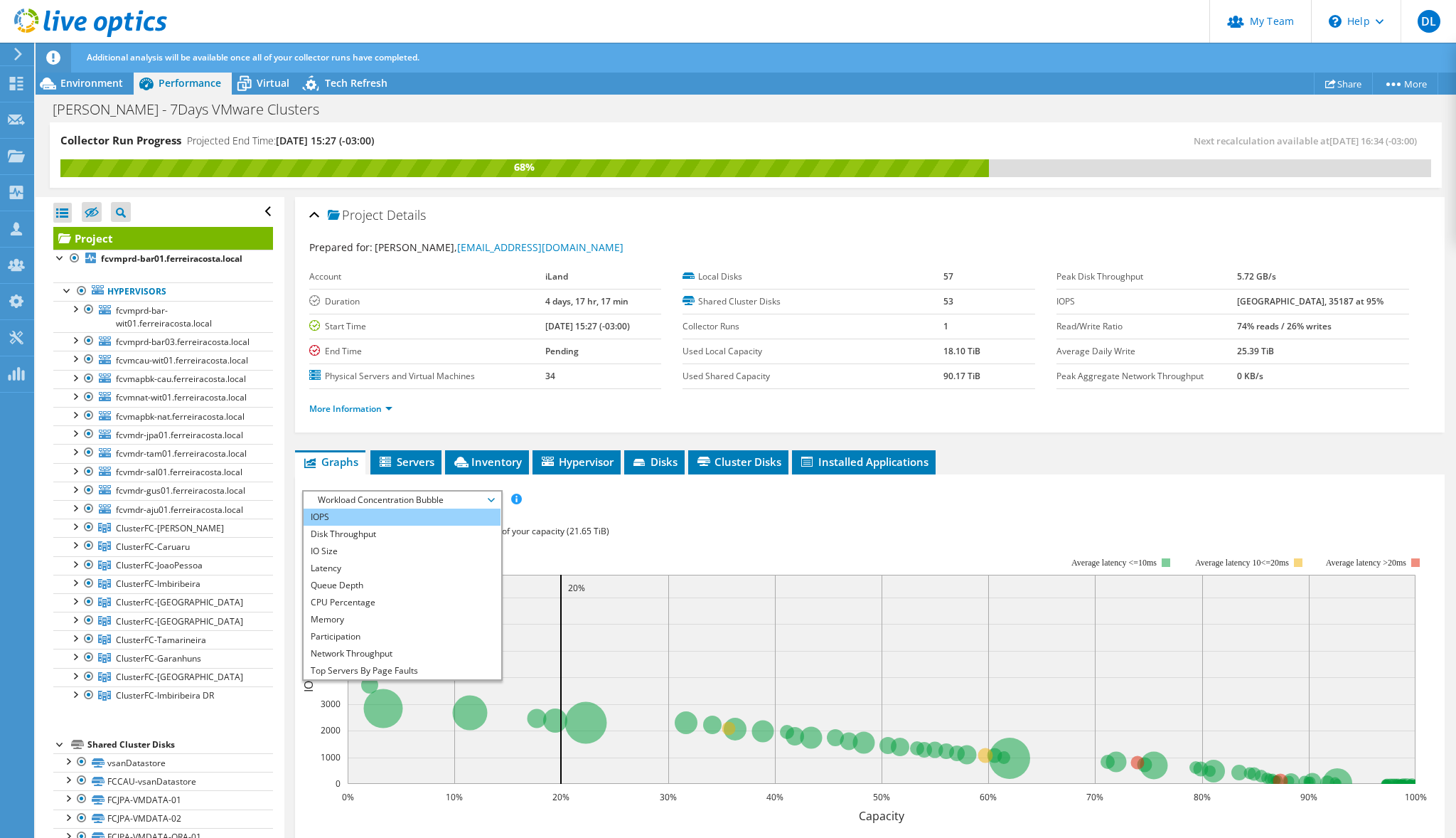
click at [404, 514] on li "IOPS" at bounding box center [402, 517] width 197 height 17
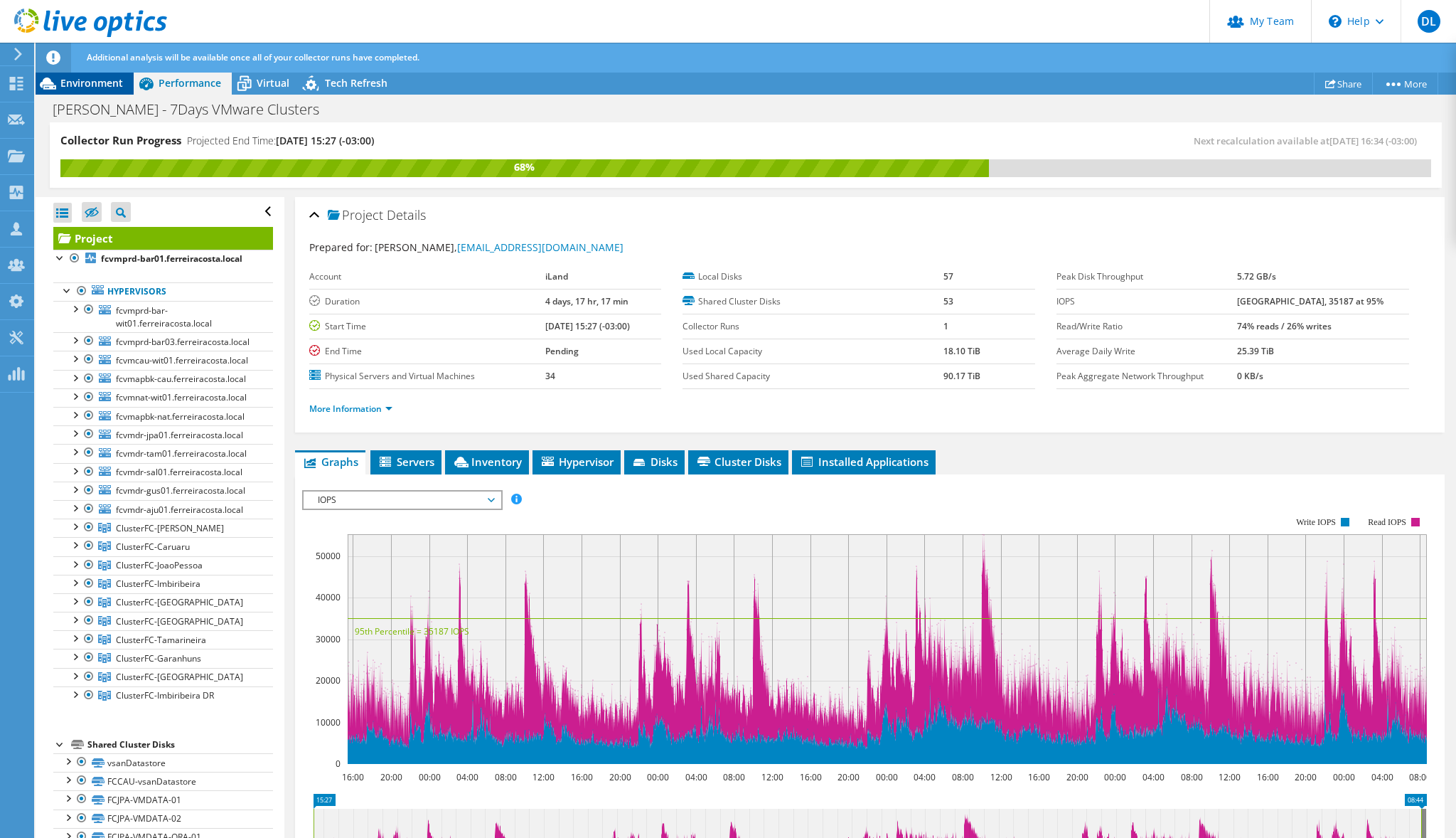
click at [98, 82] on span "Environment" at bounding box center [91, 83] width 62 height 13
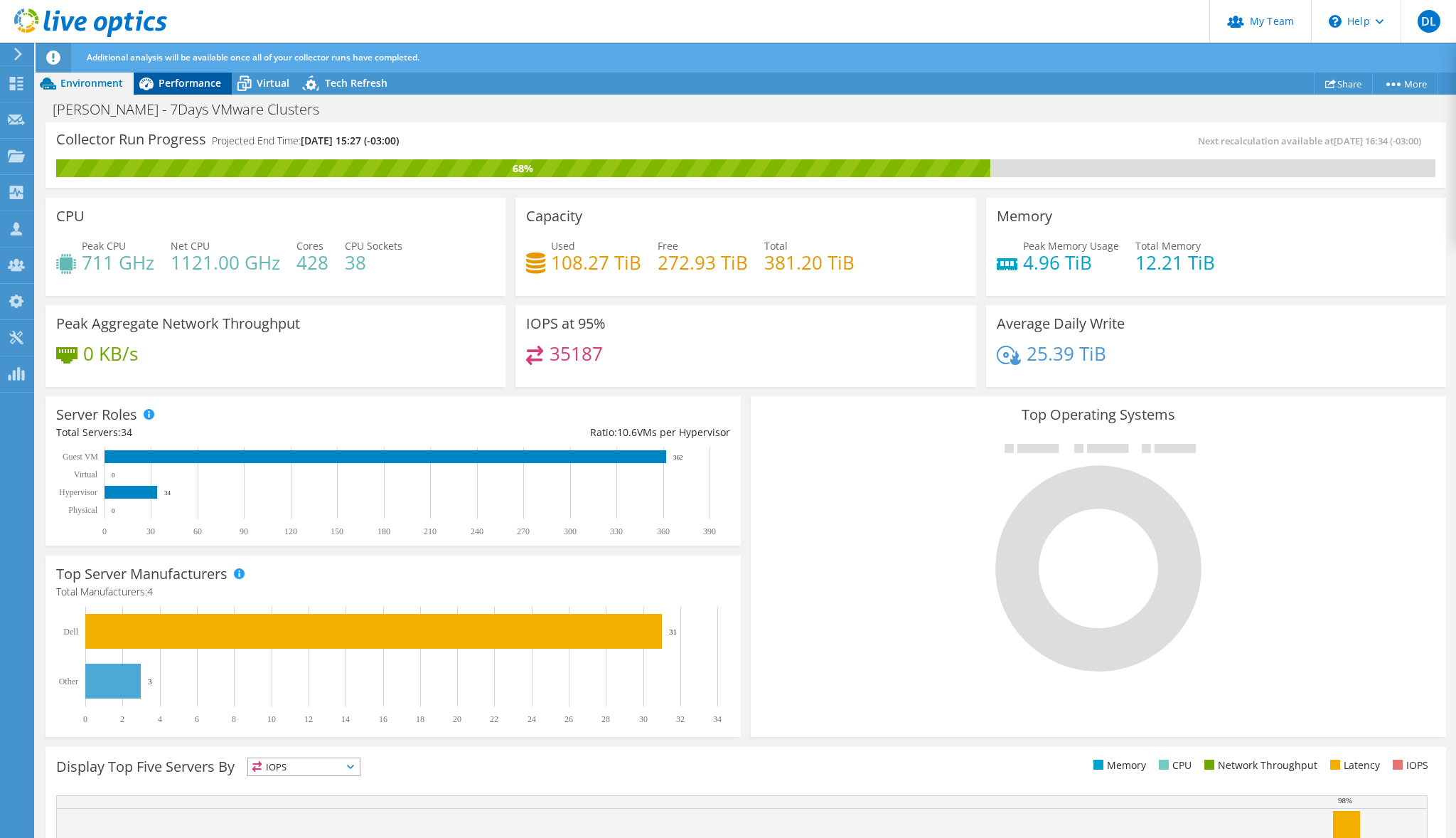
click at [165, 86] on span "Performance" at bounding box center [190, 83] width 62 height 13
